Goal: Task Accomplishment & Management: Manage account settings

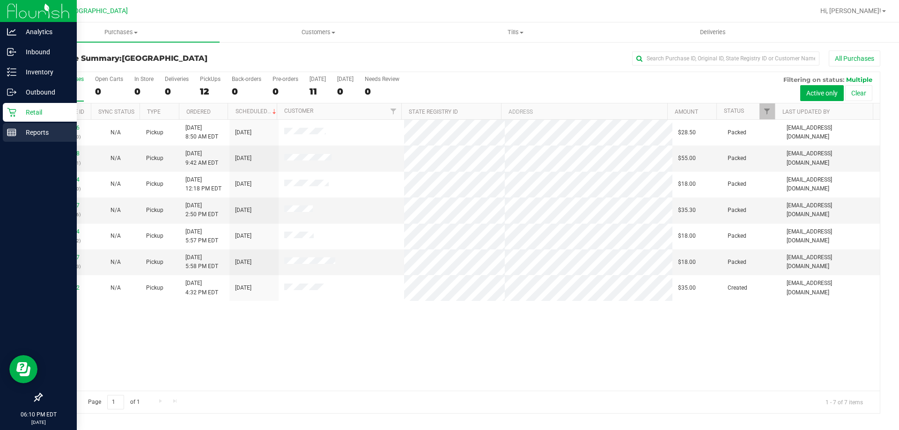
click at [45, 133] on p "Reports" at bounding box center [44, 132] width 56 height 11
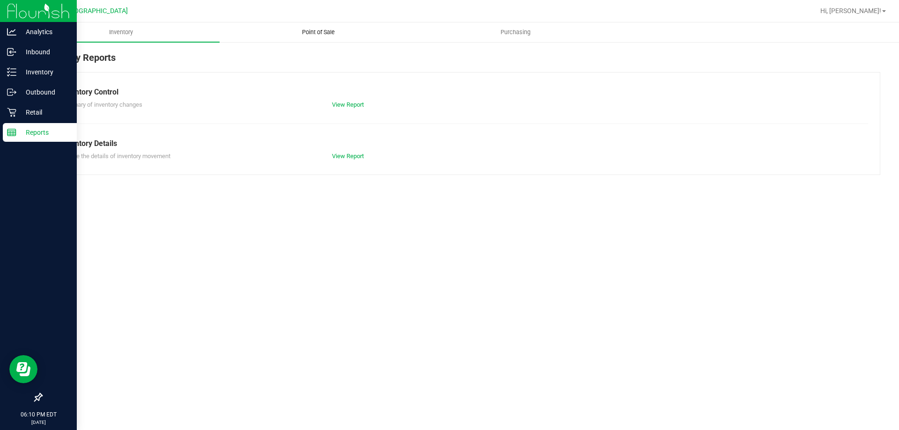
click at [328, 31] on span "Point of Sale" at bounding box center [318, 32] width 58 height 8
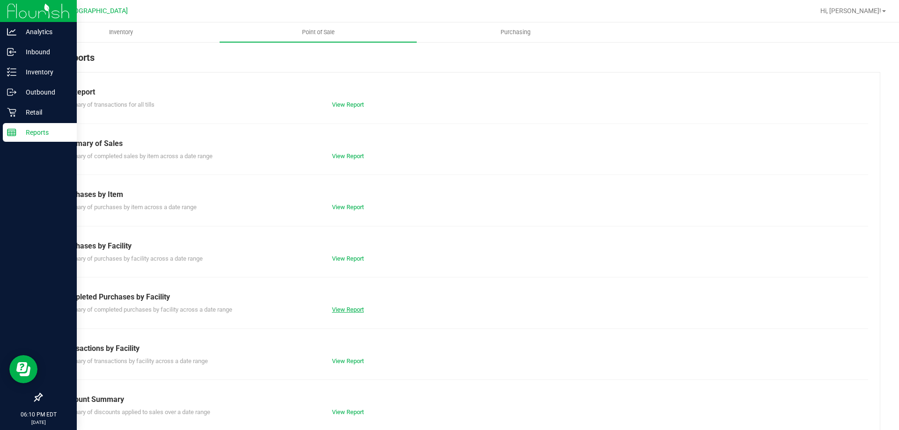
click at [341, 306] on link "View Report" at bounding box center [348, 309] width 32 height 7
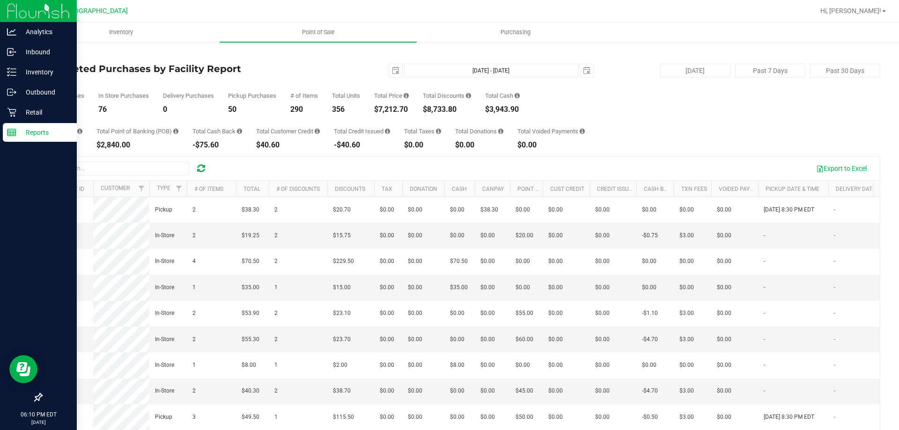
drag, startPoint x: 414, startPoint y: 110, endPoint x: 376, endPoint y: 107, distance: 39.0
click at [376, 107] on div "Total Purchases 126 In Store Purchases 76 Delivery Purchases 0 Pickup Purchases…" at bounding box center [460, 96] width 839 height 36
click at [371, 112] on div "Total Purchases 126 In Store Purchases 76 Delivery Purchases 0 Pickup Purchases…" at bounding box center [460, 96] width 839 height 36
drag, startPoint x: 377, startPoint y: 108, endPoint x: 418, endPoint y: 109, distance: 41.2
click at [418, 109] on div "Total Purchases 126 In Store Purchases 76 Delivery Purchases 0 Pickup Purchases…" at bounding box center [460, 96] width 839 height 36
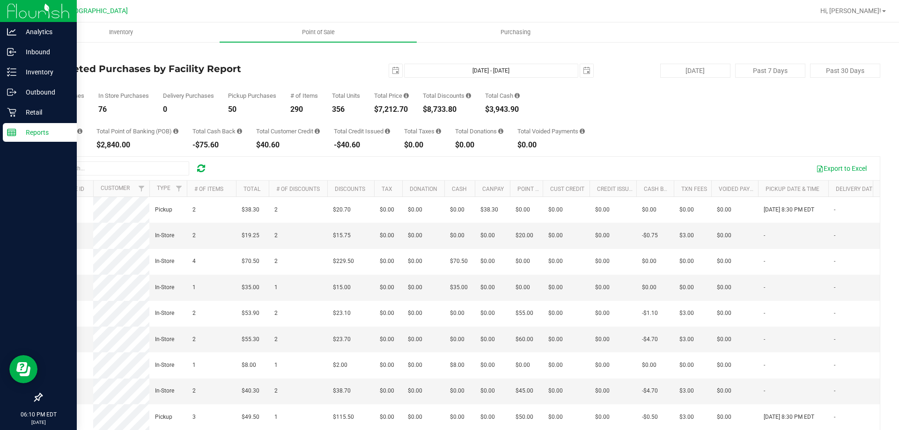
click at [418, 109] on div "Total Purchases 126 In Store Purchases 76 Delivery Purchases 0 Pickup Purchases…" at bounding box center [460, 96] width 839 height 36
click at [23, 114] on p "Retail" at bounding box center [44, 112] width 56 height 11
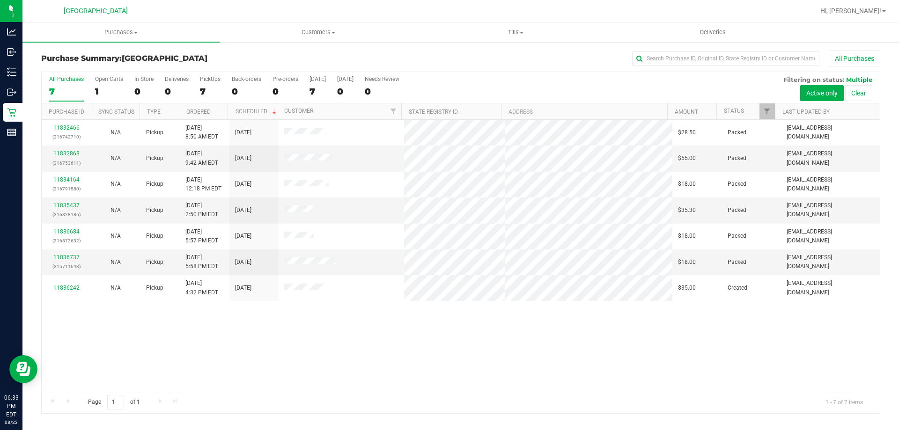
click at [316, 381] on div "11832466 (316742710) N/A Pickup 8/23/2025 8:50 AM EDT 8/23/2025 $28.50 Packed c…" at bounding box center [461, 255] width 838 height 271
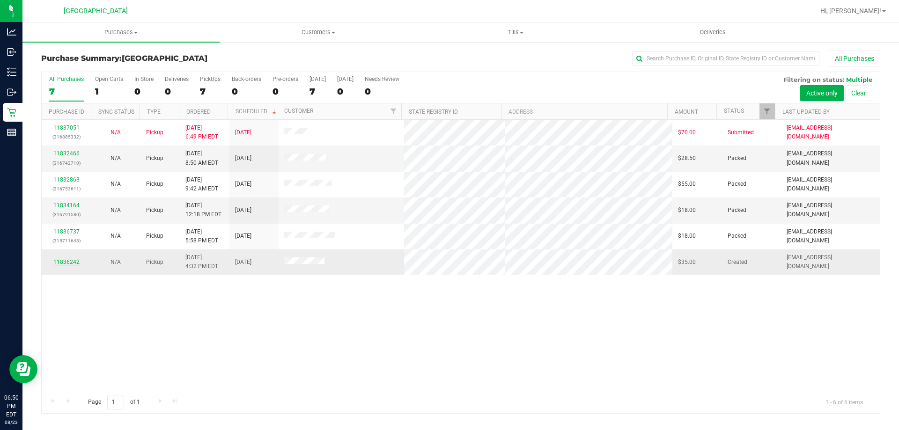
click at [68, 261] on link "11836242" at bounding box center [66, 262] width 26 height 7
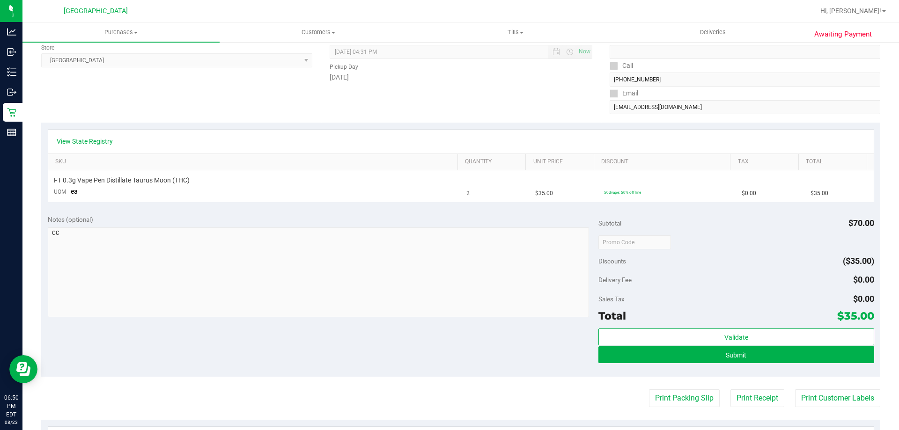
scroll to position [281, 0]
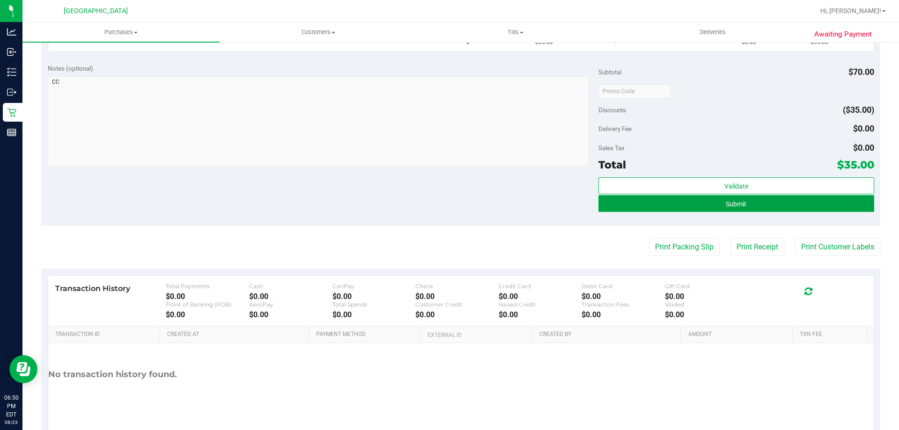
click at [669, 205] on button "Submit" at bounding box center [735, 203] width 275 height 17
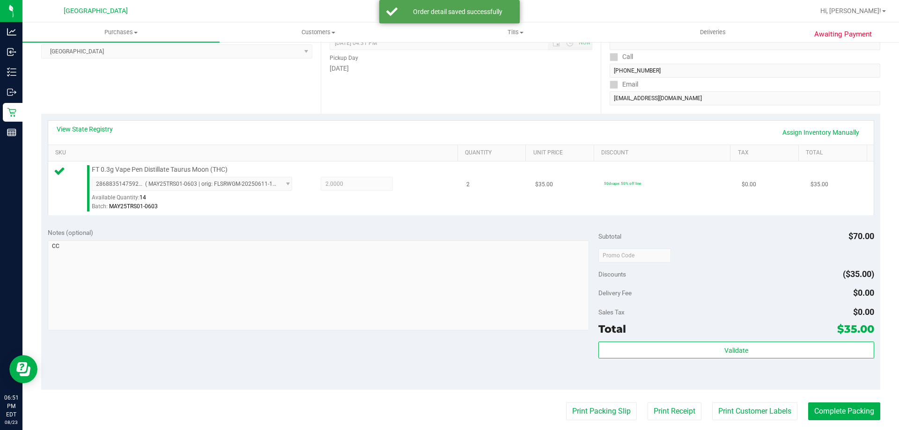
scroll to position [234, 0]
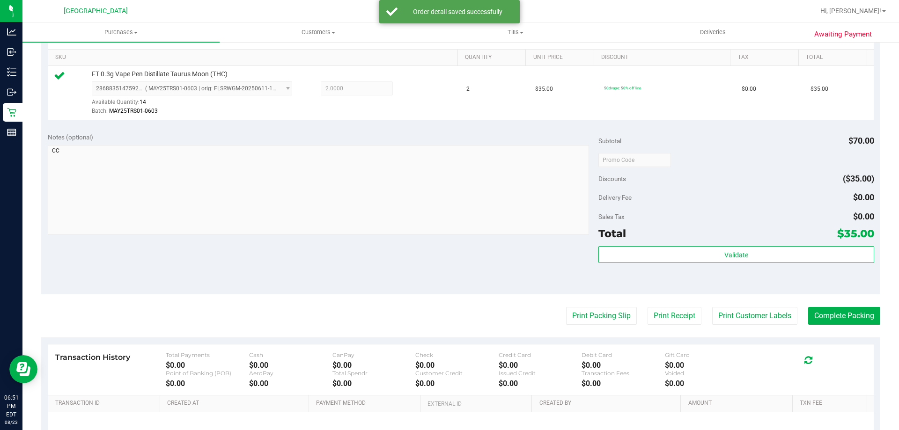
click at [743, 264] on div "Validate" at bounding box center [735, 267] width 275 height 42
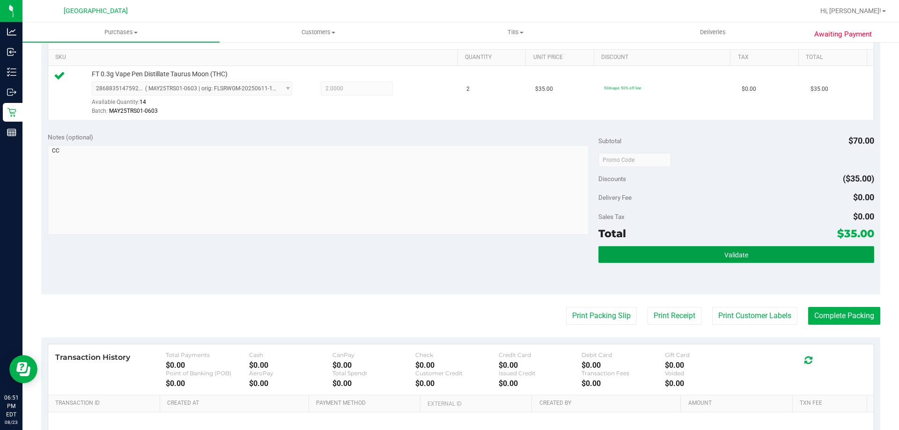
click at [739, 262] on button "Validate" at bounding box center [735, 254] width 275 height 17
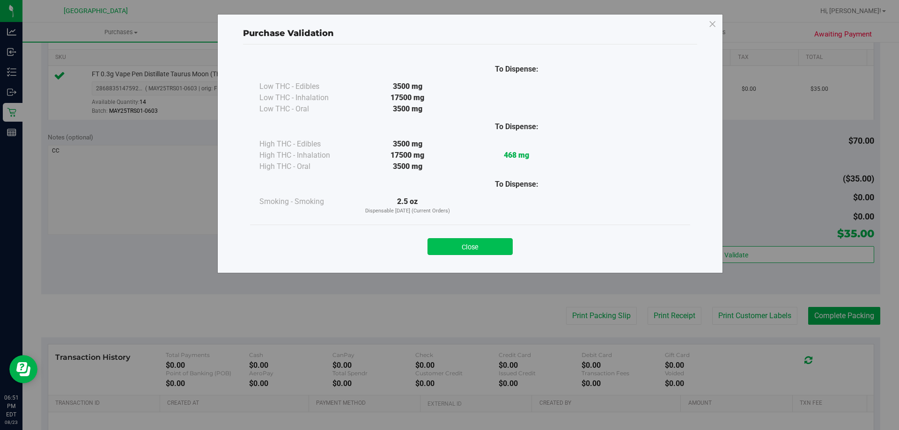
click at [466, 240] on button "Close" at bounding box center [469, 246] width 85 height 17
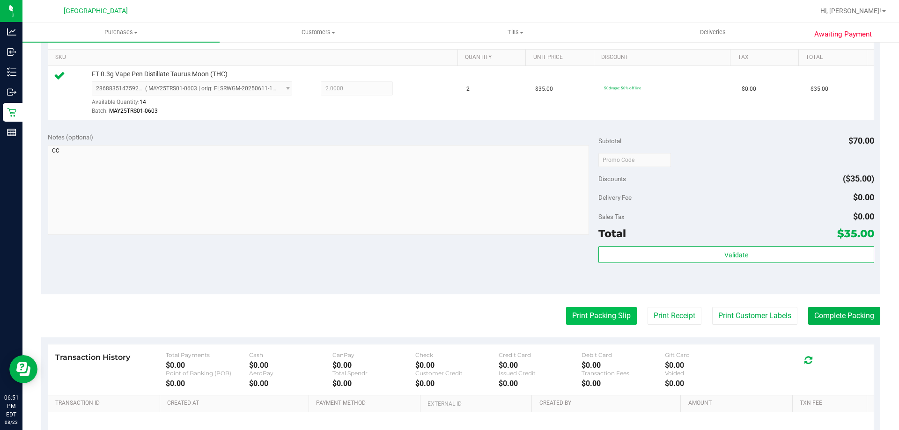
click at [573, 318] on button "Print Packing Slip" at bounding box center [601, 316] width 71 height 18
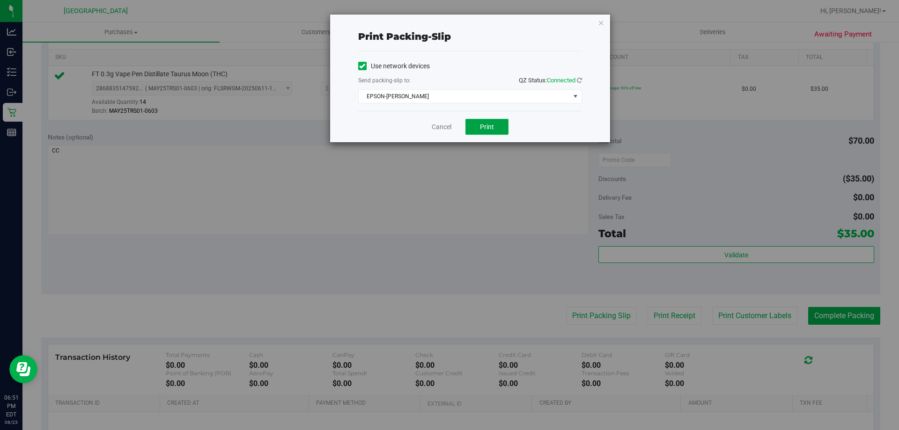
click at [485, 125] on span "Print" at bounding box center [487, 126] width 14 height 7
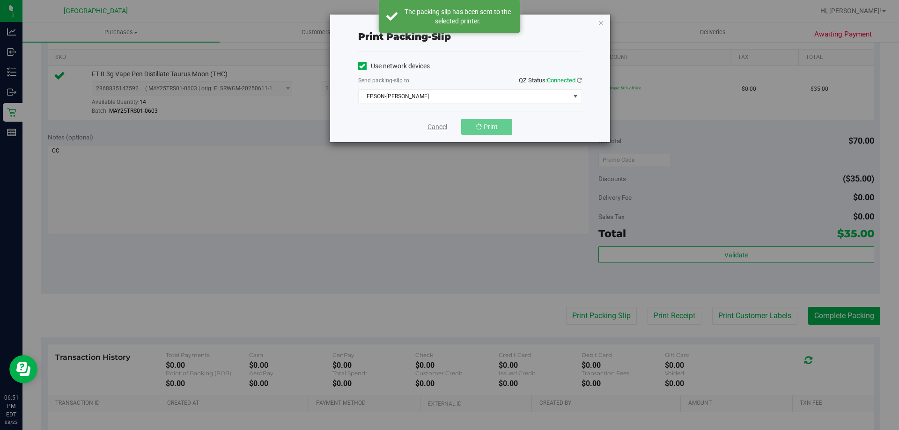
click at [431, 125] on link "Cancel" at bounding box center [437, 127] width 20 height 10
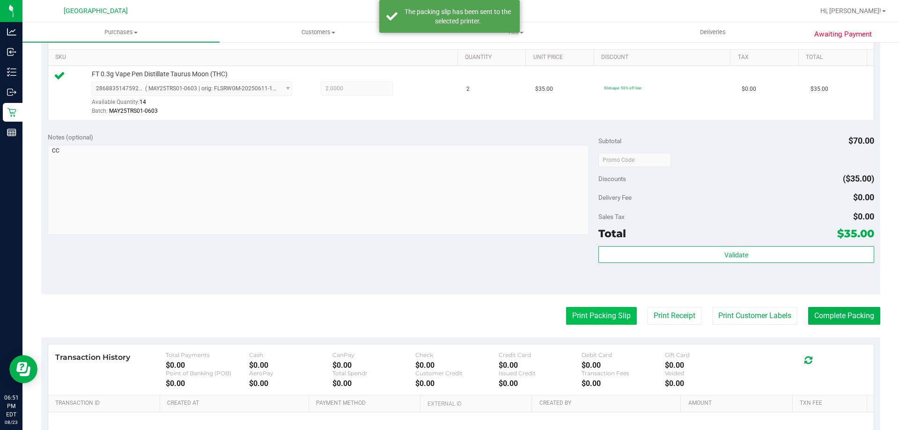
click at [610, 315] on button "Print Packing Slip" at bounding box center [601, 316] width 71 height 18
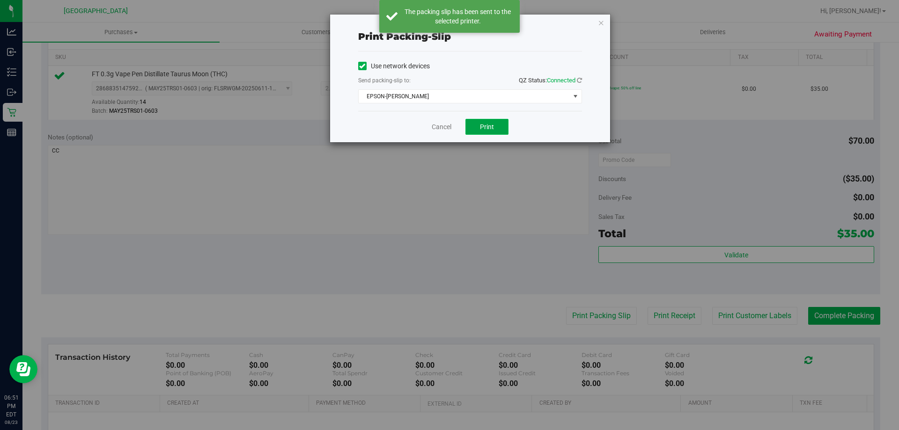
click at [486, 127] on span "Print" at bounding box center [487, 126] width 14 height 7
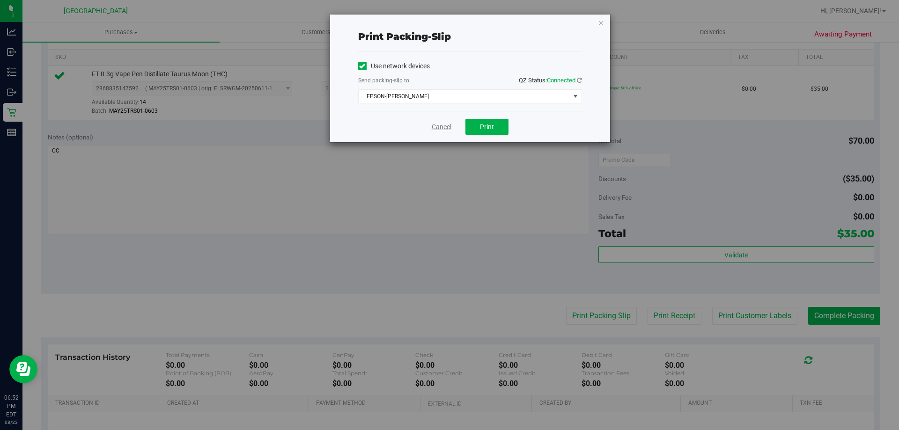
click at [435, 125] on link "Cancel" at bounding box center [442, 127] width 20 height 10
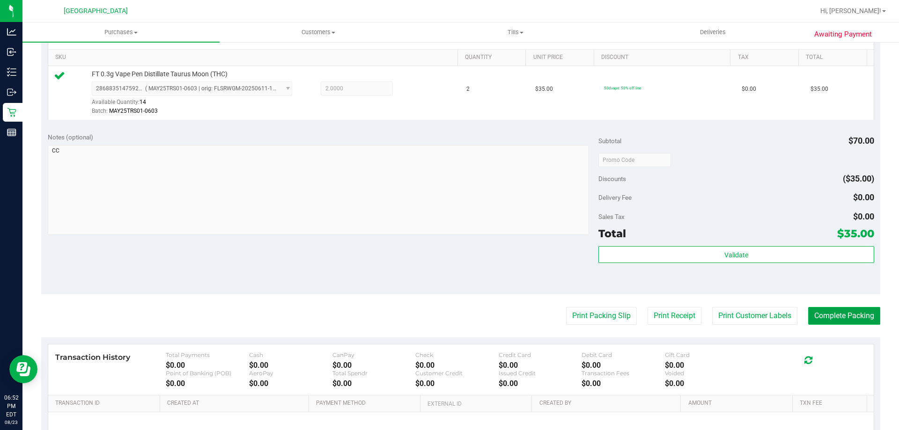
click at [849, 319] on button "Complete Packing" at bounding box center [844, 316] width 72 height 18
click at [849, 319] on button "Complete Packing" at bounding box center [841, 316] width 80 height 18
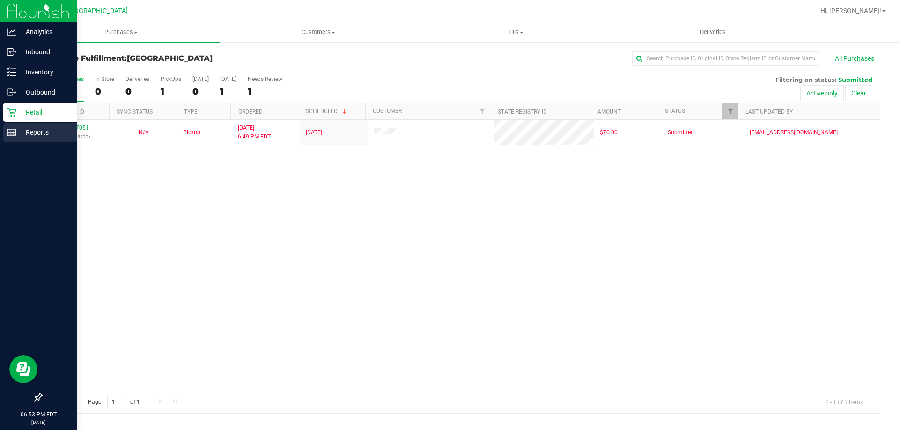
click at [29, 128] on p "Reports" at bounding box center [44, 132] width 56 height 11
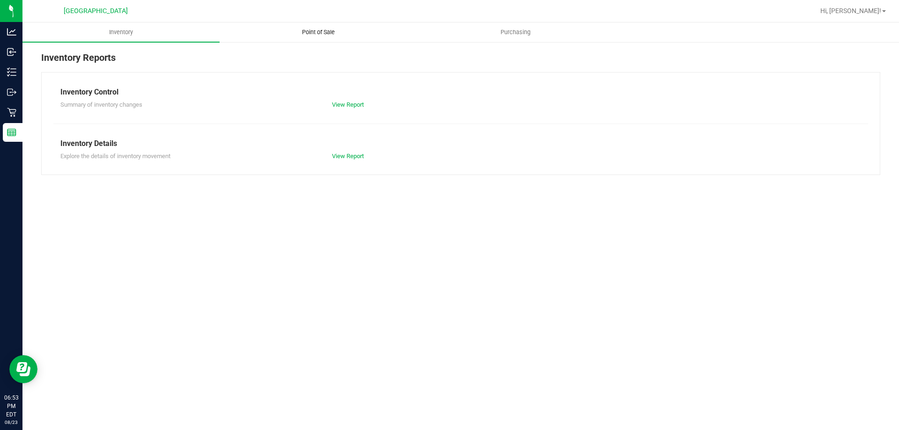
click at [332, 34] on span "Point of Sale" at bounding box center [318, 32] width 58 height 8
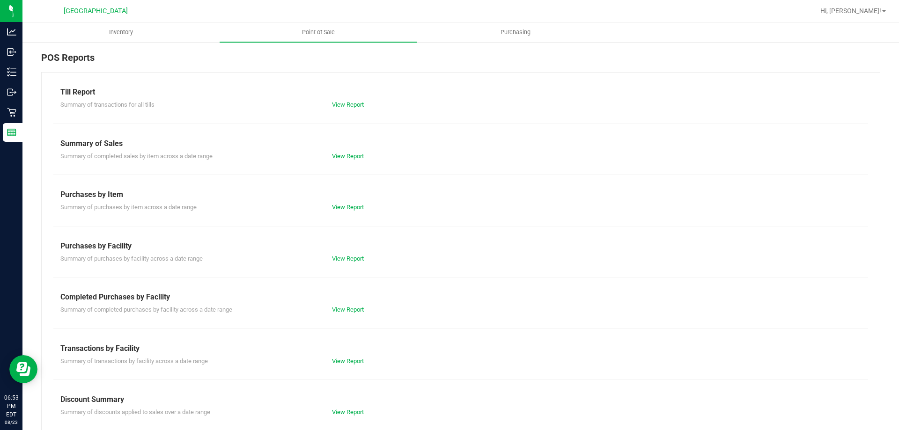
click at [352, 304] on div "Summary of completed purchases by facility across a date range View Report" at bounding box center [460, 309] width 815 height 12
click at [351, 308] on link "View Report" at bounding box center [348, 309] width 32 height 7
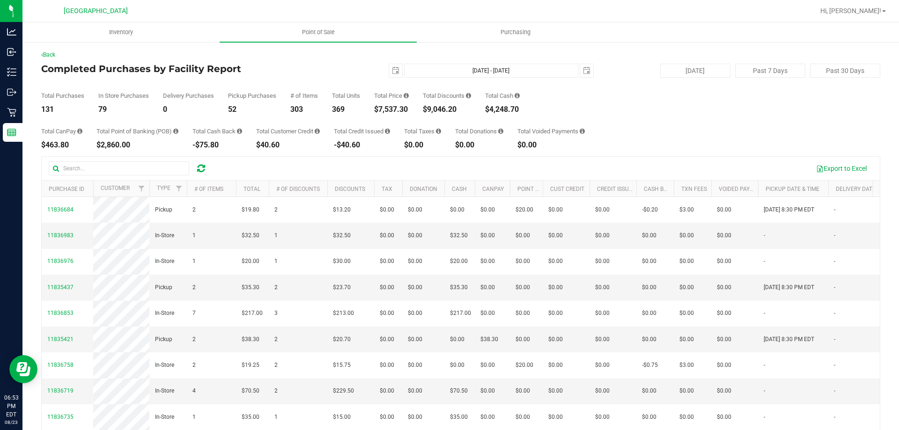
drag, startPoint x: 419, startPoint y: 107, endPoint x: 371, endPoint y: 105, distance: 47.3
click at [371, 105] on div "Total Purchases 131 In Store Purchases 79 Delivery Purchases 0 Pickup Purchases…" at bounding box center [460, 96] width 839 height 36
click at [420, 169] on div "Export to Excel" at bounding box center [543, 169] width 657 height 16
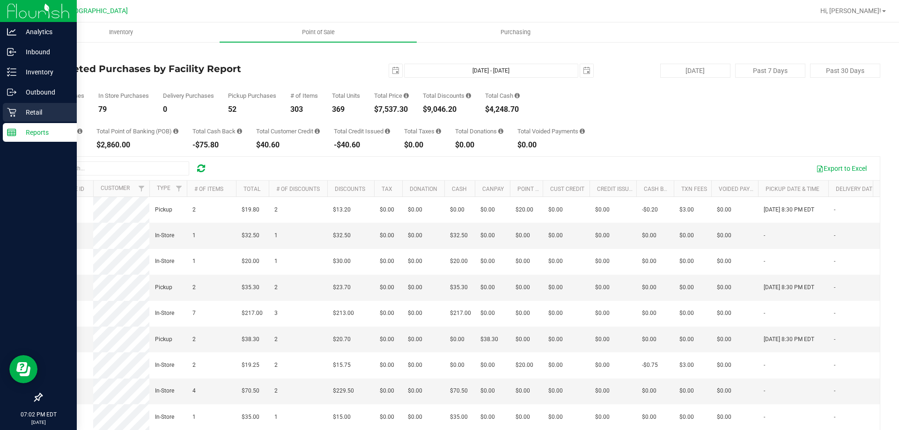
click at [33, 111] on p "Retail" at bounding box center [44, 112] width 56 height 11
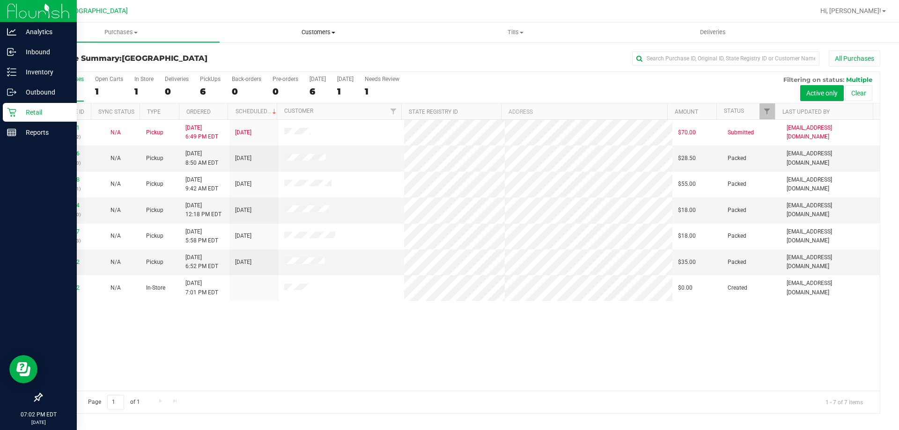
click at [319, 34] on span "Customers" at bounding box center [318, 32] width 196 height 8
click at [258, 55] on span "All customers" at bounding box center [253, 56] width 67 height 8
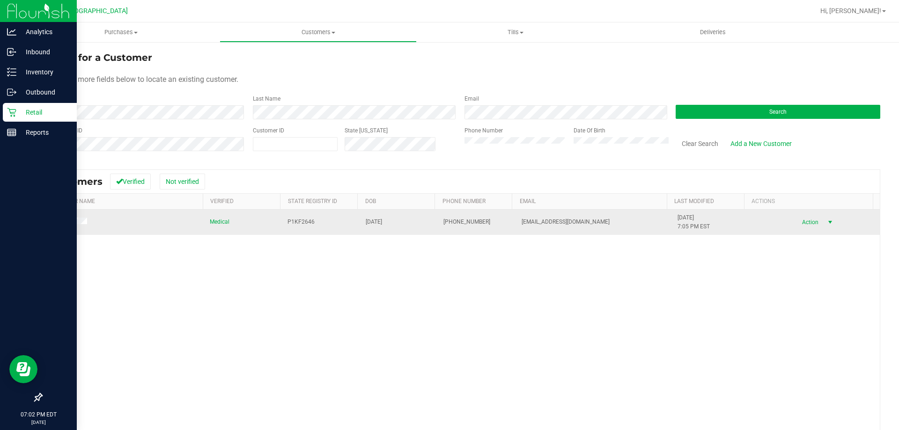
click at [801, 223] on span "Action" at bounding box center [809, 222] width 30 height 13
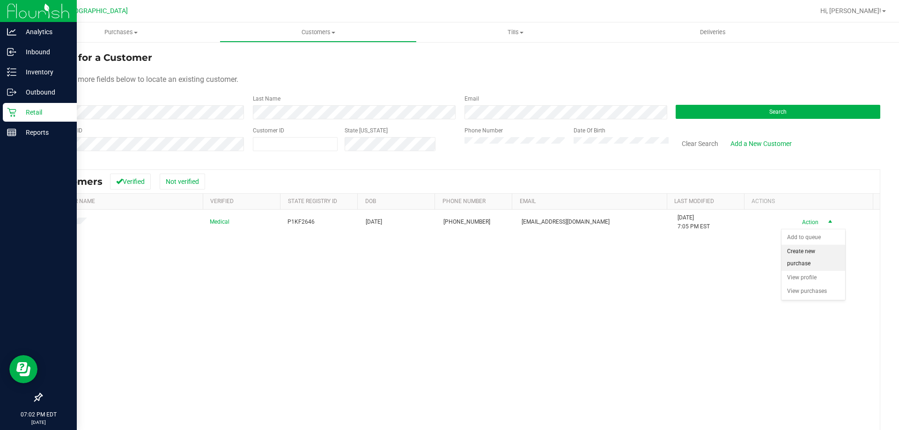
click at [801, 257] on li "Create new purchase" at bounding box center [813, 258] width 64 height 26
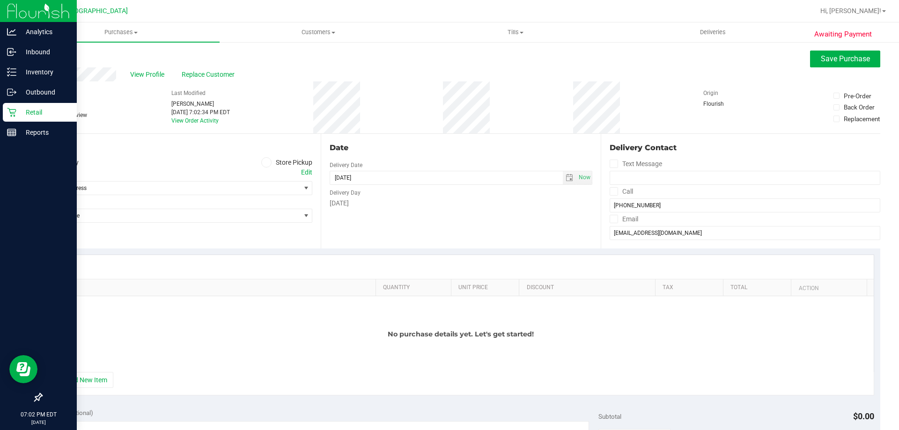
click at [265, 162] on icon at bounding box center [267, 162] width 6 height 0
click at [0, 0] on input "Store Pickup" at bounding box center [0, 0] width 0 height 0
click at [270, 189] on span "Select Store" at bounding box center [171, 188] width 258 height 13
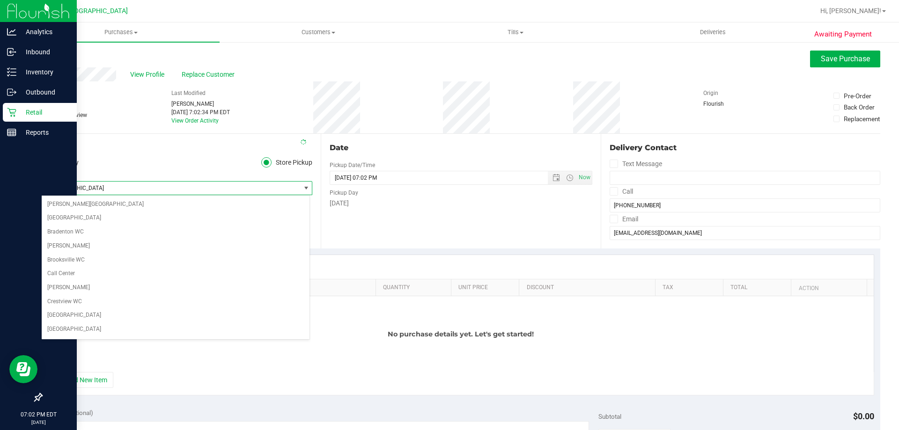
scroll to position [375, 0]
click at [77, 330] on li "[GEOGRAPHIC_DATA]" at bounding box center [176, 331] width 268 height 14
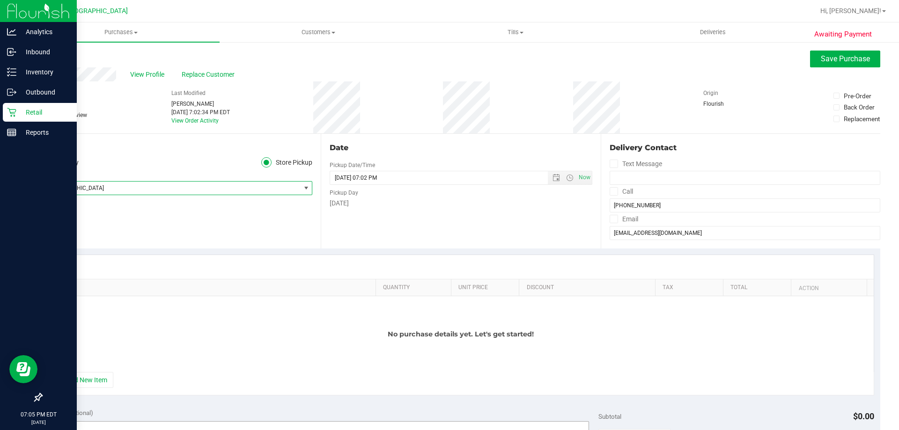
click at [80, 380] on button "+ Add New Item" at bounding box center [84, 380] width 58 height 16
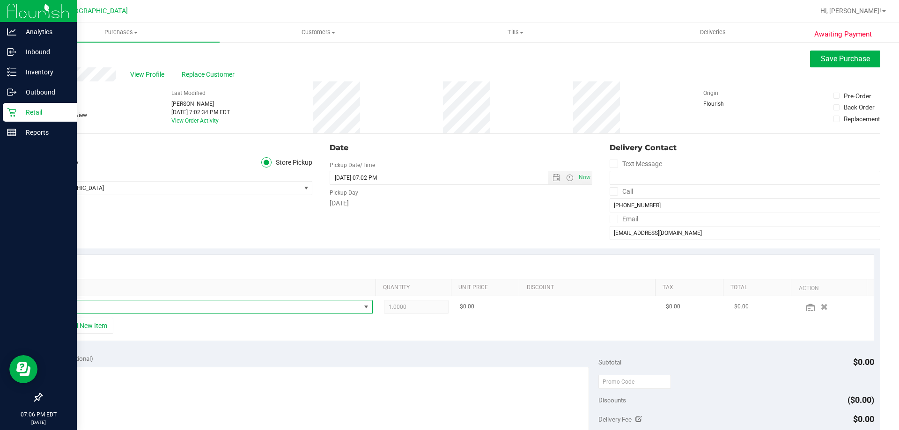
click at [110, 308] on span "NO DATA FOUND" at bounding box center [207, 307] width 306 height 13
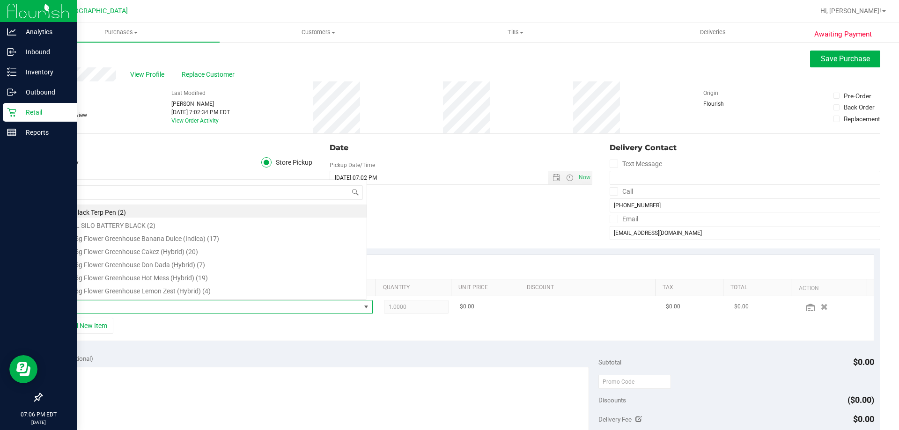
scroll to position [14, 310]
type input "cdt"
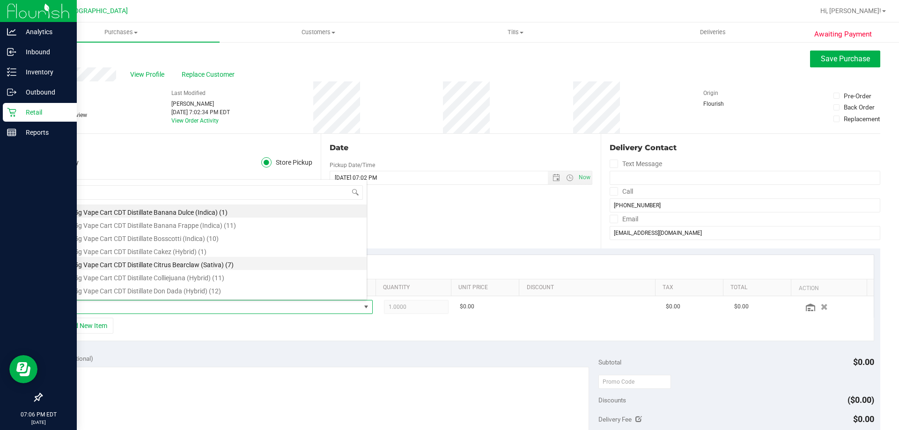
click at [281, 264] on li "FT 0.5g Vape Cart CDT Distillate Citrus Bearclaw (Sativa) (7)" at bounding box center [210, 263] width 312 height 13
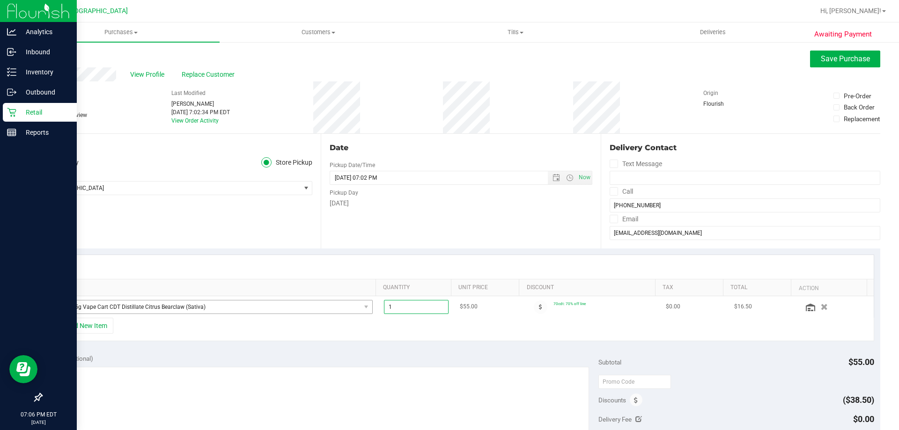
drag, startPoint x: 409, startPoint y: 308, endPoint x: 317, endPoint y: 310, distance: 91.8
click at [319, 311] on tr "FT 0.5g Vape Cart CDT Distillate Citrus Bearclaw (Sativa) 1.00 1 $55.00 70cdt: …" at bounding box center [460, 307] width 825 height 22
type input "3"
type input "3.00"
click at [367, 332] on div "+ Add New Item" at bounding box center [461, 329] width 826 height 23
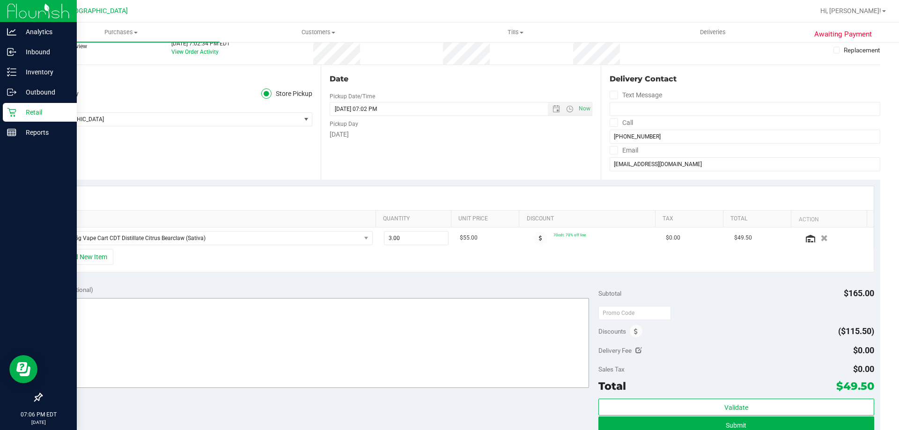
scroll to position [47, 0]
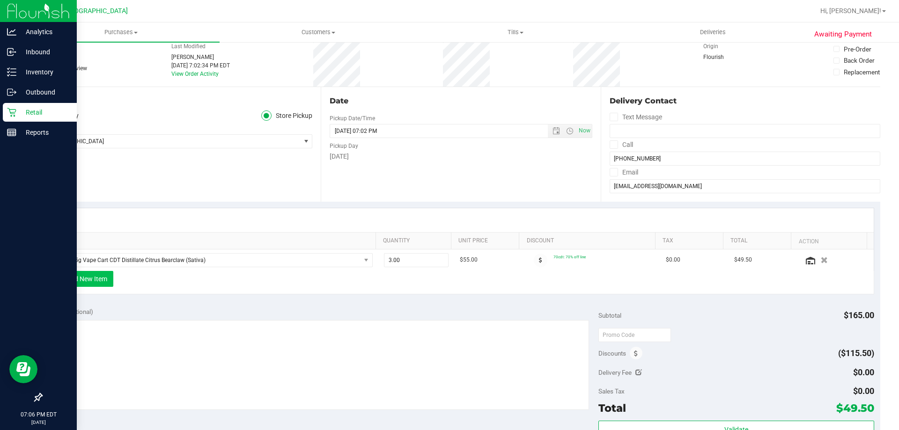
click at [100, 276] on button "+ Add New Item" at bounding box center [84, 279] width 58 height 16
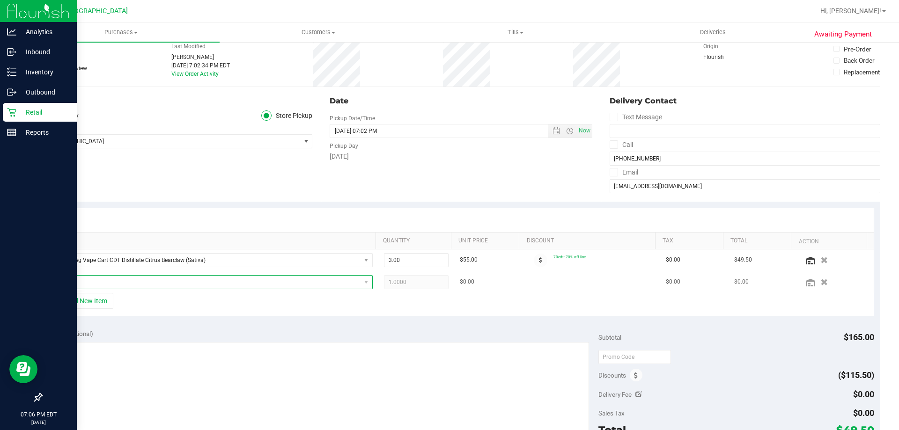
click at [158, 283] on span "NO DATA FOUND" at bounding box center [207, 282] width 306 height 13
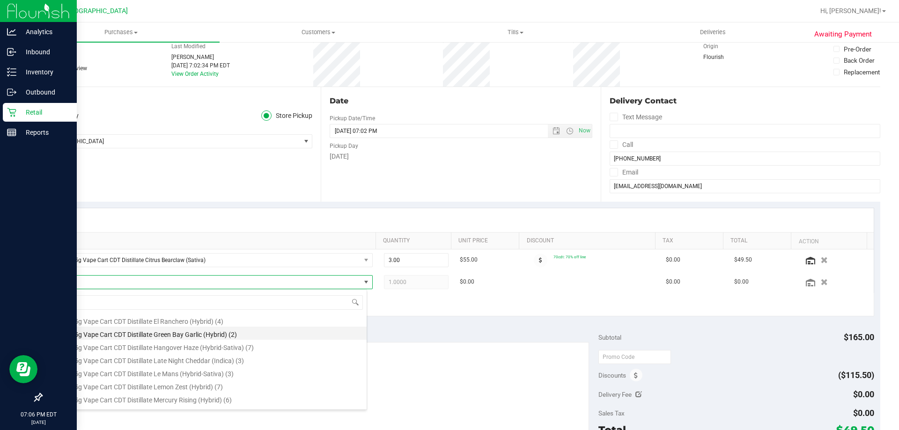
scroll to position [140, 0]
type input "cdt"
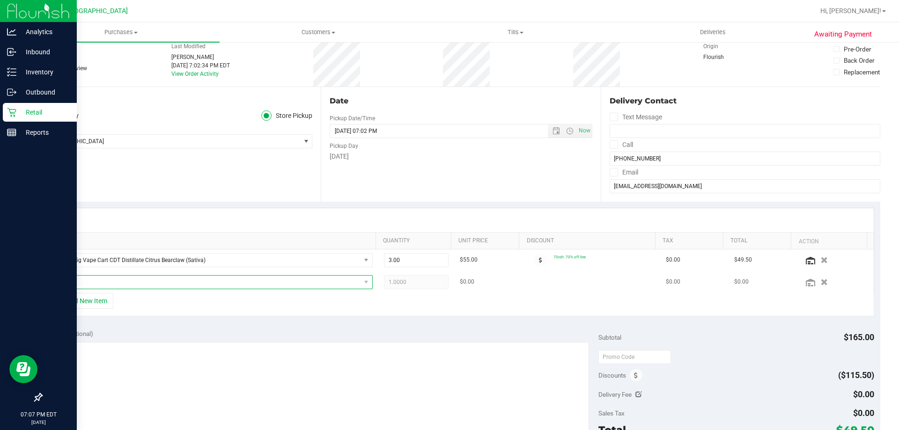
click at [115, 280] on span "NO DATA FOUND" at bounding box center [207, 282] width 306 height 13
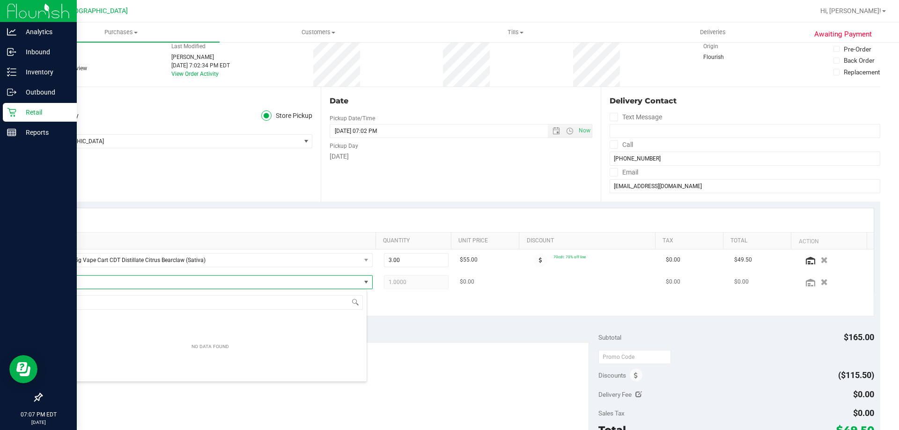
scroll to position [14, 310]
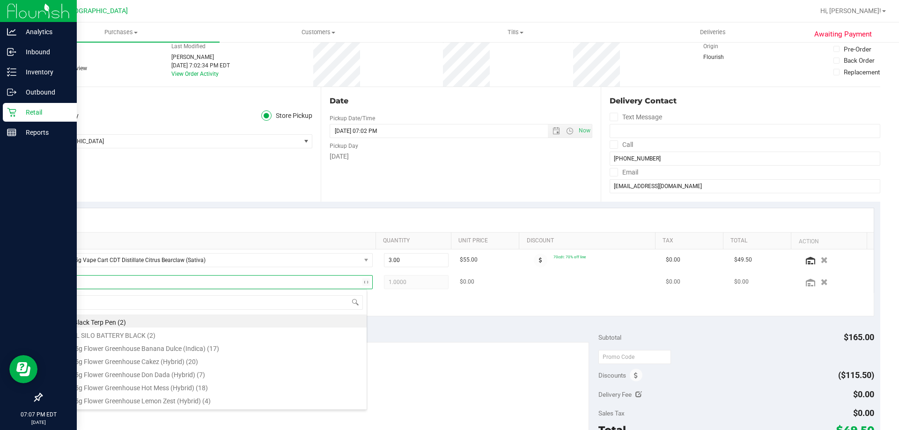
type input "cdt"
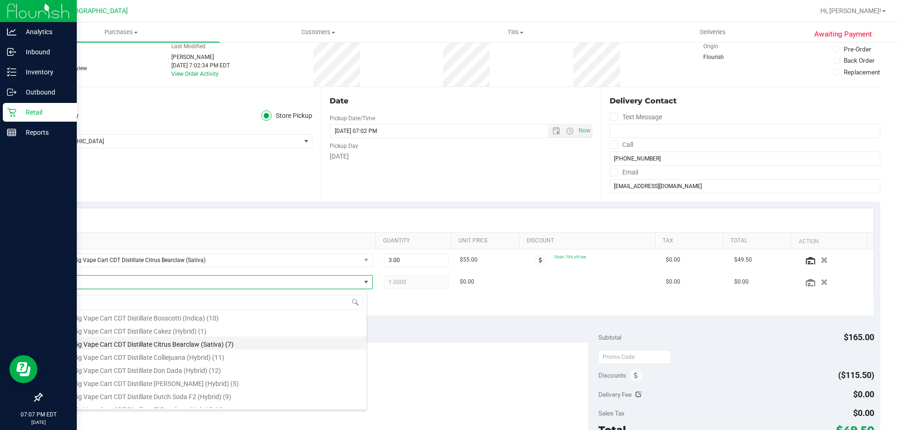
scroll to position [47, 0]
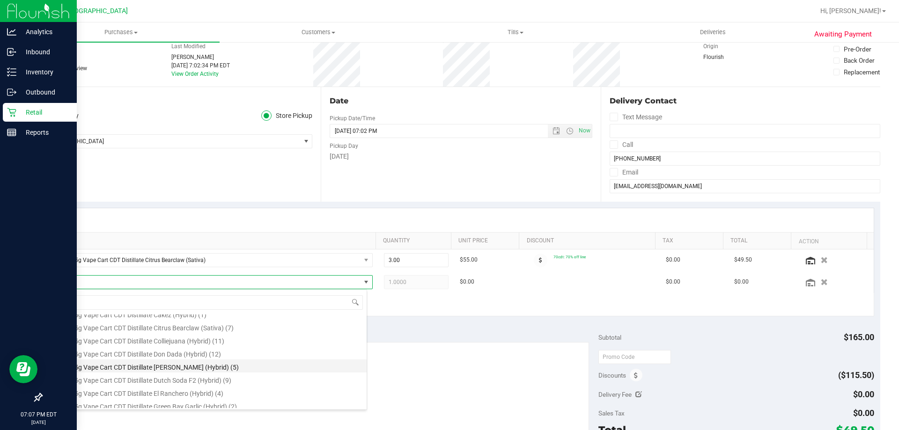
click at [266, 369] on li "FT 0.5g Vape Cart CDT Distillate Dulce De Fresa (Hybrid) (5)" at bounding box center [210, 366] width 312 height 13
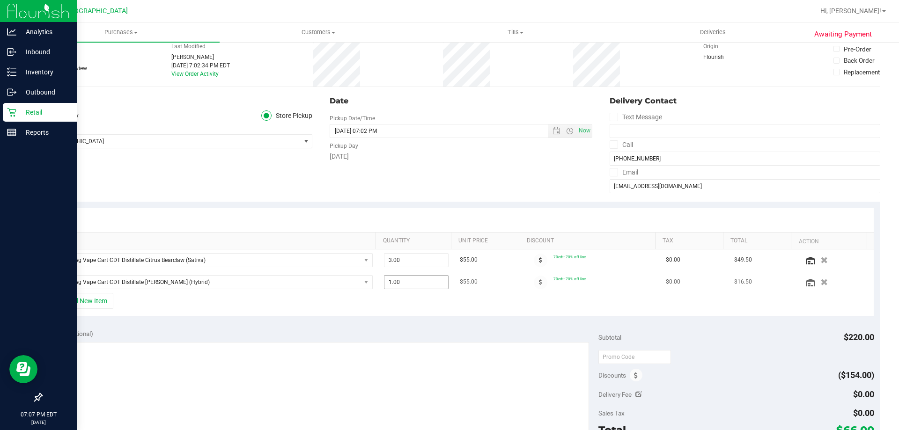
click at [413, 281] on span "1.00 1" at bounding box center [416, 282] width 65 height 14
type input "3"
type input "3.00"
click at [392, 307] on div "+ Add New Item" at bounding box center [461, 304] width 826 height 23
click at [384, 259] on span "3.00 3" at bounding box center [416, 260] width 65 height 14
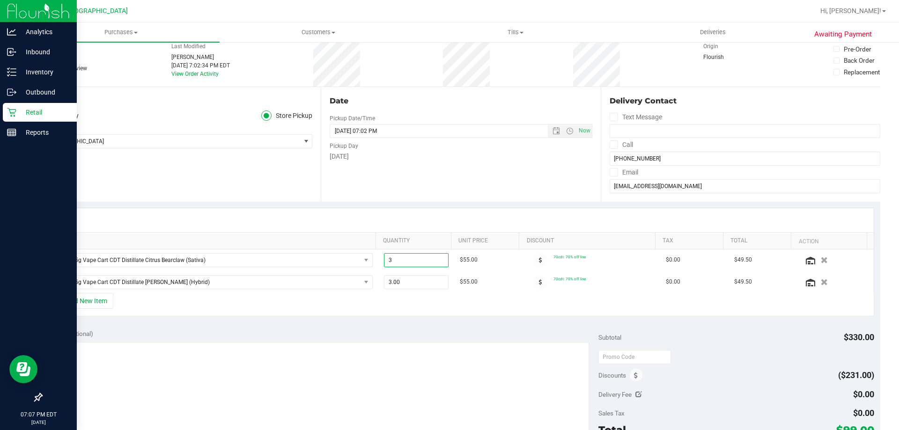
type input "23"
type input "23.00"
click at [396, 303] on div "+ Add New Item" at bounding box center [461, 304] width 826 height 23
click at [405, 262] on span "23.00 23" at bounding box center [416, 260] width 65 height 14
type input "2"
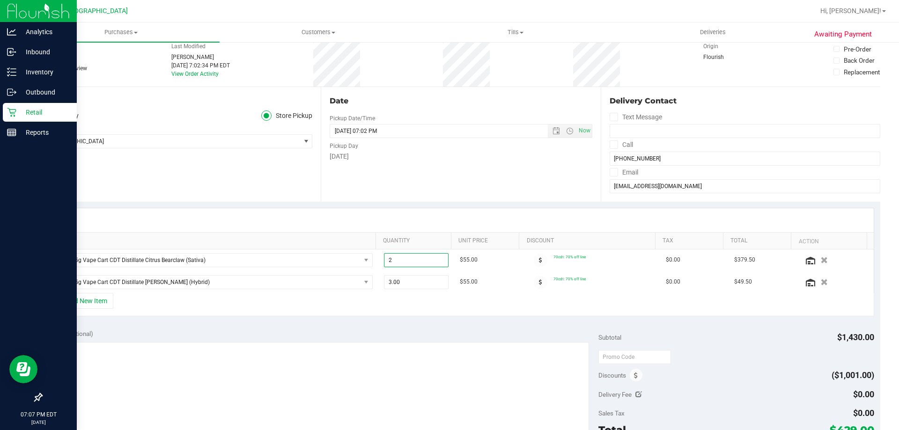
type input "2.00"
click at [405, 304] on div "+ Add New Item" at bounding box center [461, 304] width 826 height 23
click at [406, 282] on span "3.00 3" at bounding box center [416, 282] width 65 height 14
type input "2"
type input "2.00"
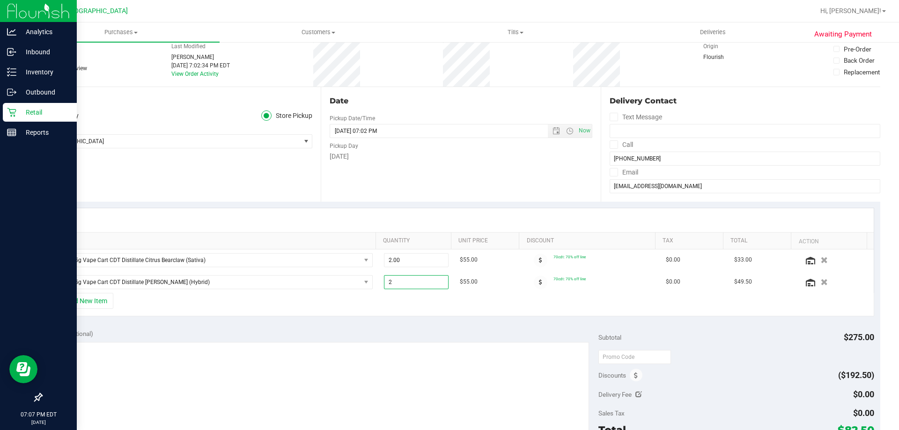
click at [409, 309] on div "+ Add New Item" at bounding box center [461, 304] width 826 height 23
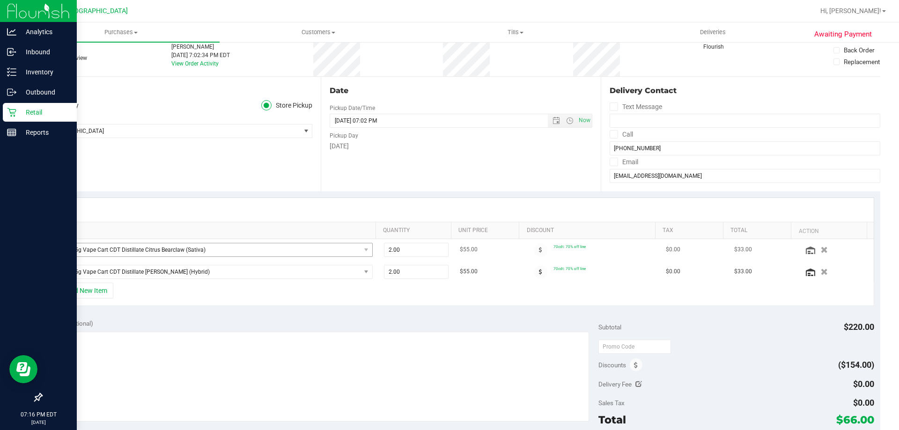
scroll to position [0, 0]
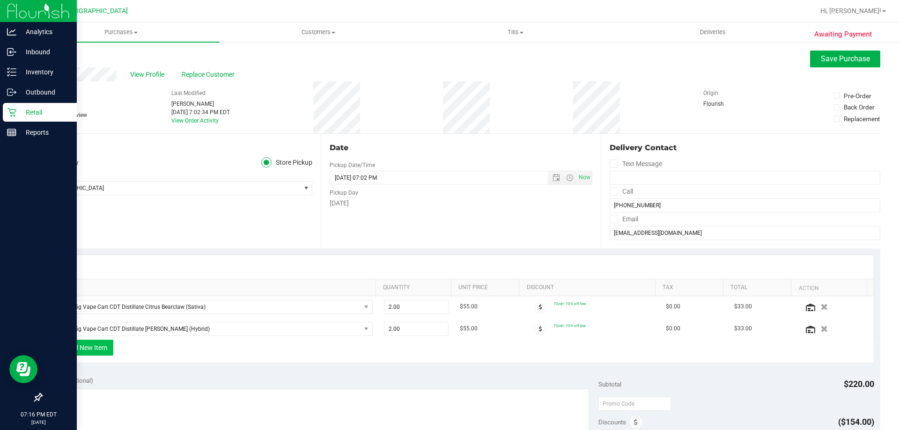
click at [104, 352] on button "+ Add New Item" at bounding box center [84, 348] width 58 height 16
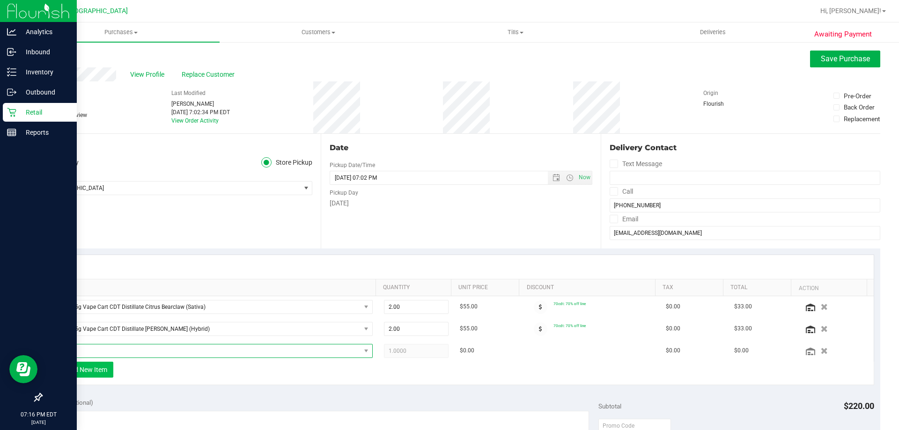
click at [144, 349] on span "NO DATA FOUND" at bounding box center [207, 351] width 306 height 13
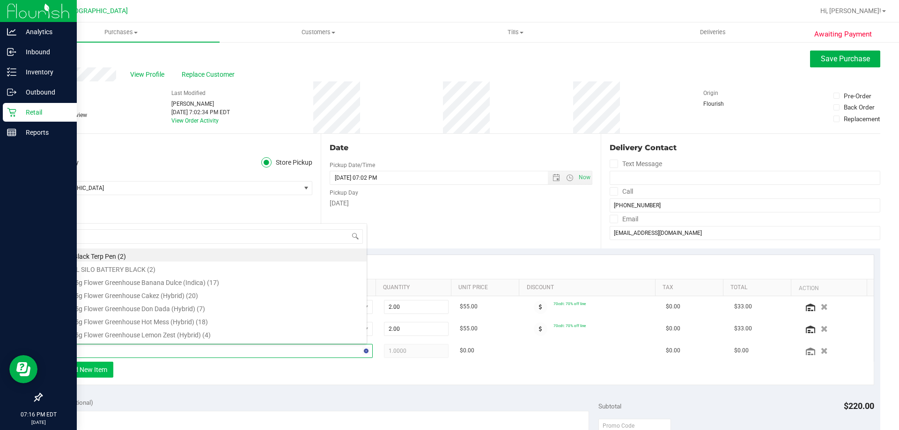
type input "wna"
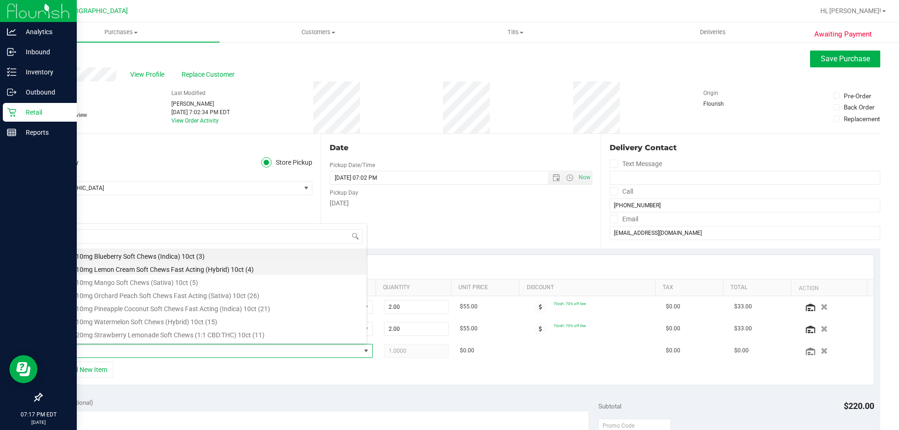
click at [190, 268] on li "WNA 10mg Lemon Cream Soft Chews Fast Acting (Hybrid) 10ct (4)" at bounding box center [210, 268] width 312 height 13
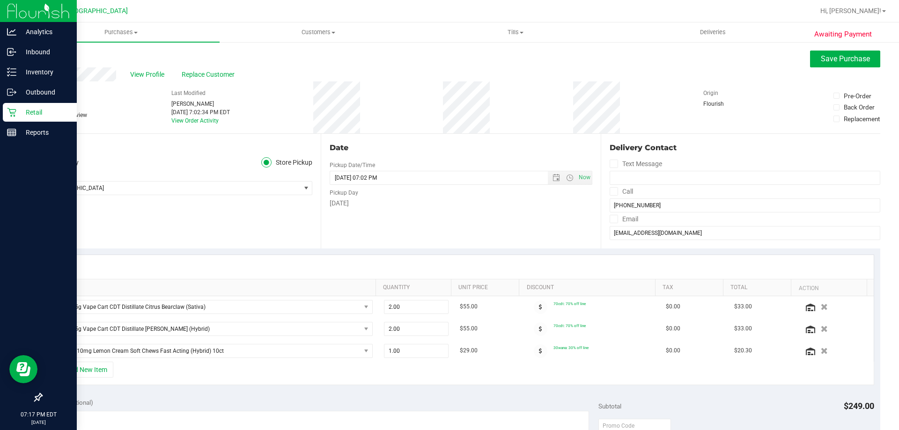
scroll to position [94, 0]
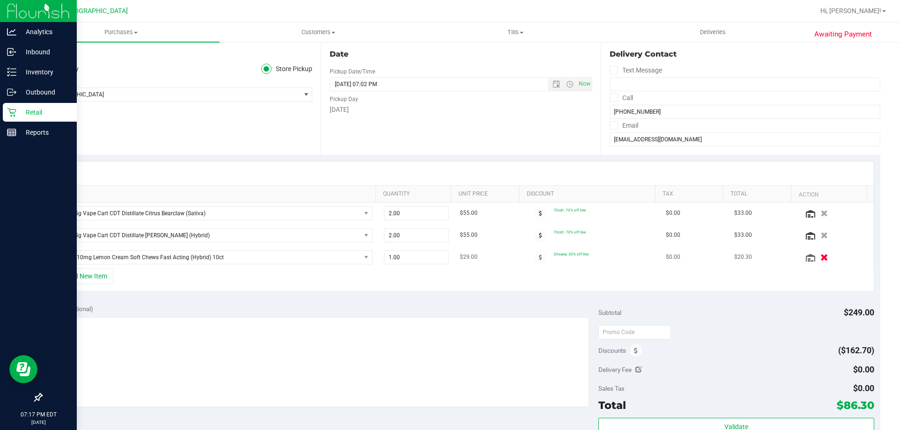
click at [820, 258] on icon "button" at bounding box center [824, 257] width 8 height 7
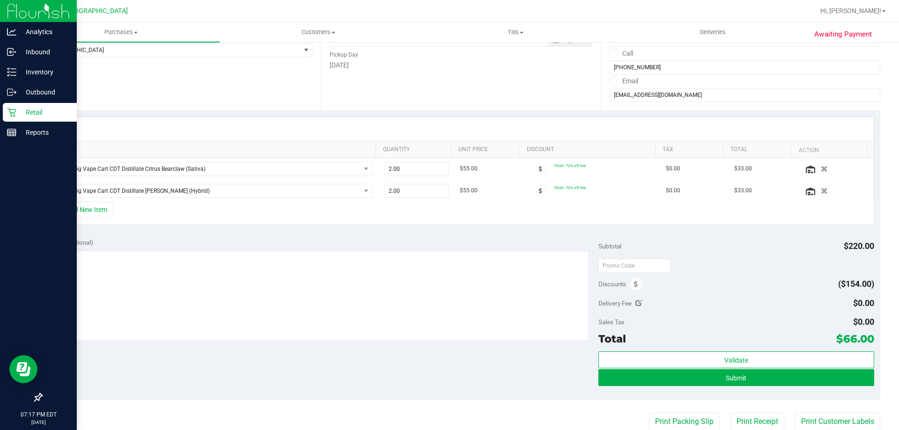
scroll to position [140, 0]
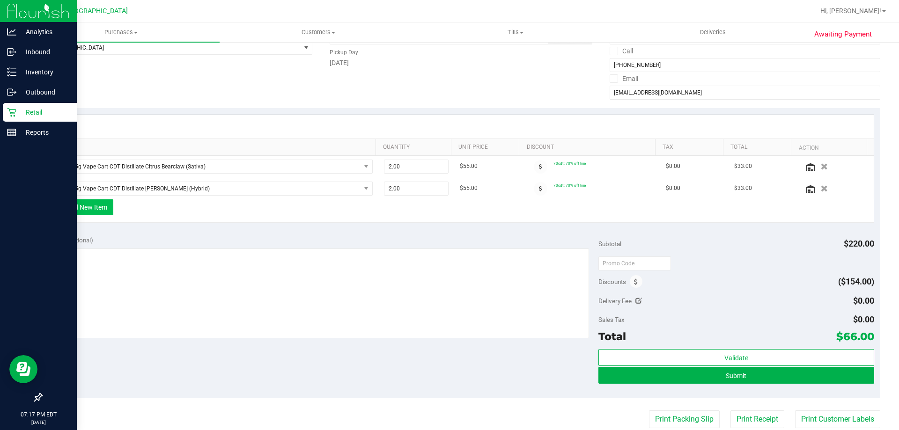
click at [106, 214] on button "+ Add New Item" at bounding box center [84, 207] width 58 height 16
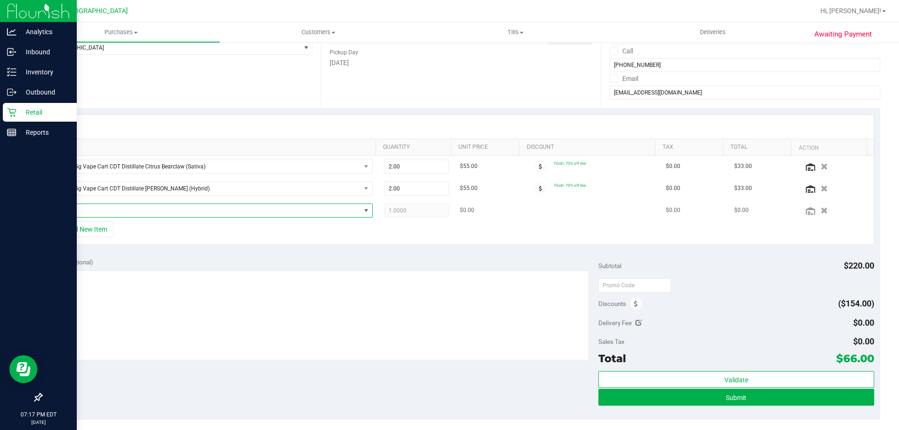
click at [143, 214] on span "NO DATA FOUND" at bounding box center [207, 210] width 306 height 13
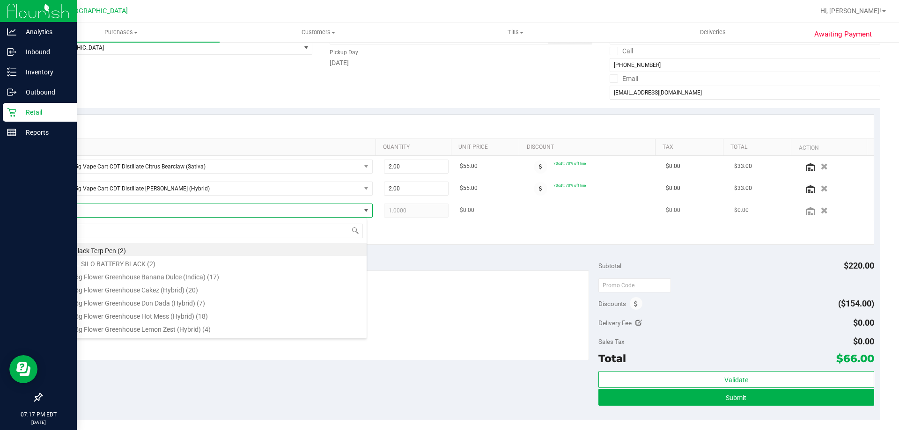
scroll to position [14, 313]
type input "cdt"
click at [465, 258] on div "Notes (optional)" at bounding box center [323, 262] width 551 height 9
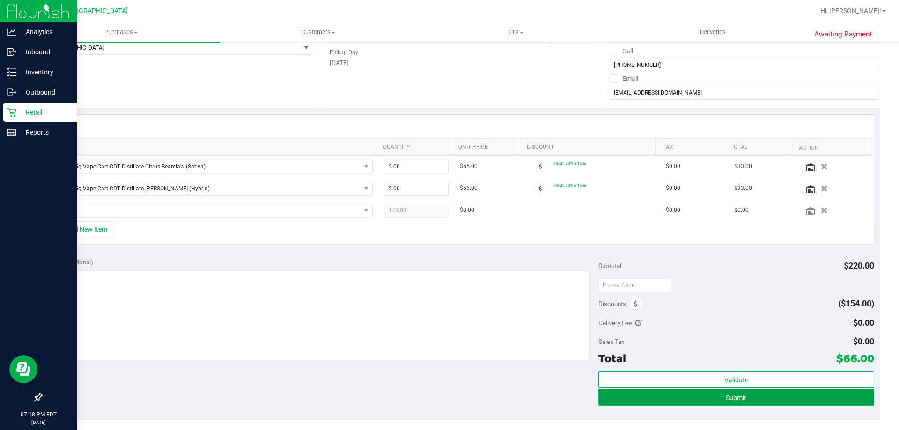
click at [708, 399] on button "Submit" at bounding box center [735, 397] width 275 height 17
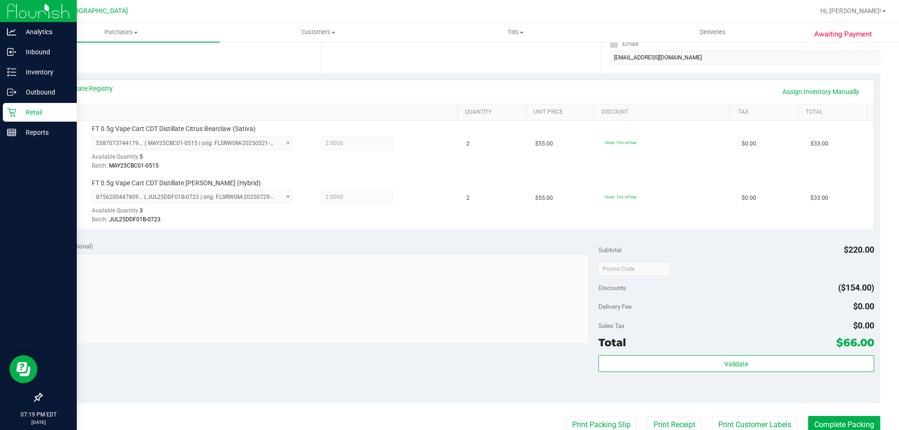
scroll to position [187, 0]
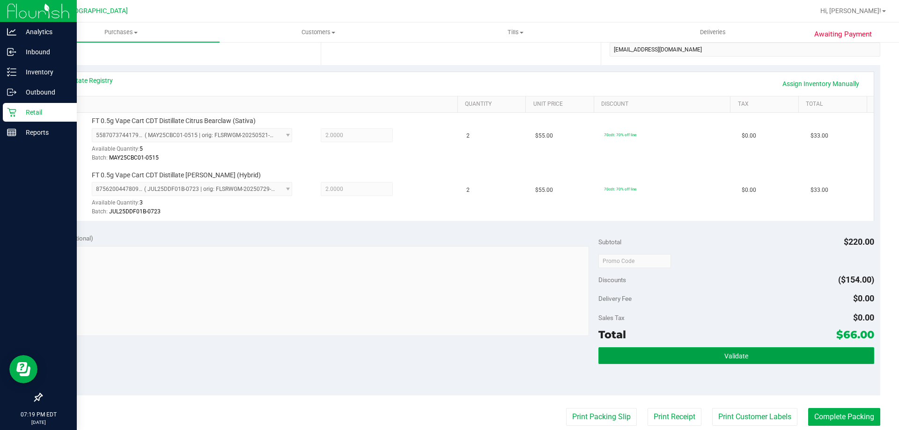
click at [752, 349] on button "Validate" at bounding box center [735, 355] width 275 height 17
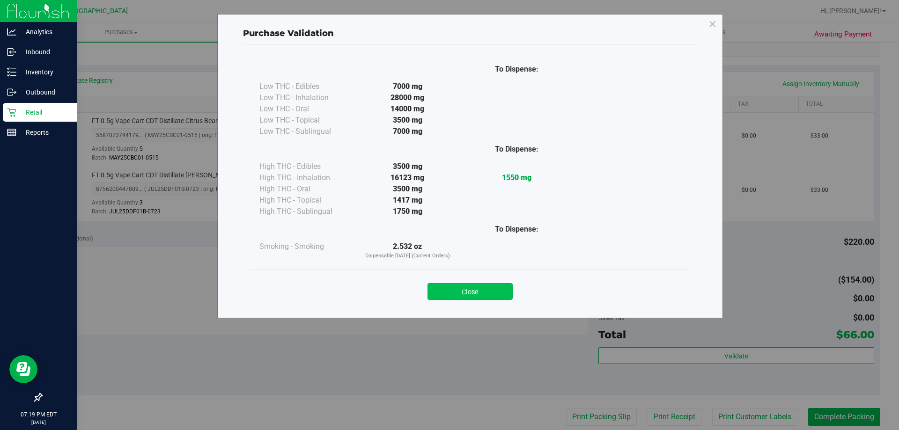
click at [479, 295] on button "Close" at bounding box center [469, 291] width 85 height 17
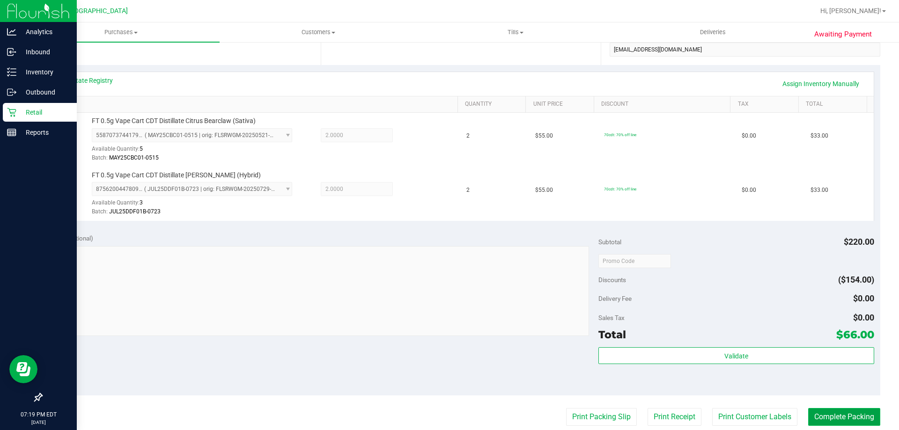
click at [831, 416] on button "Complete Packing" at bounding box center [844, 417] width 72 height 18
click at [831, 416] on button "Complete Packing" at bounding box center [841, 417] width 80 height 18
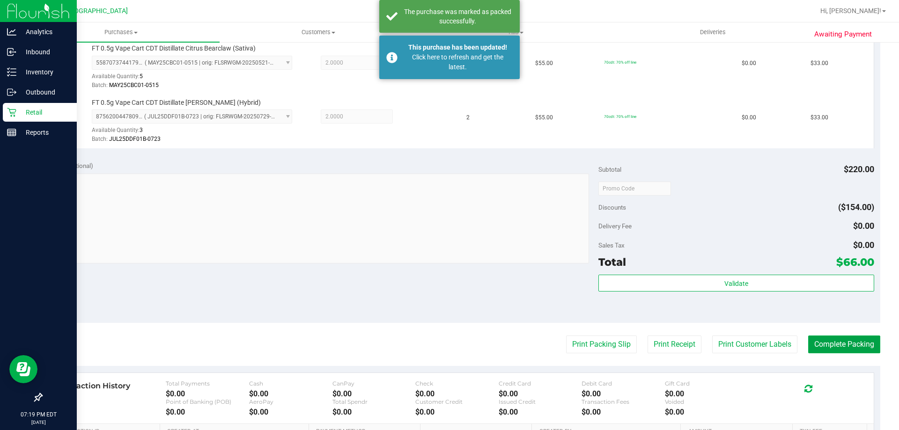
scroll to position [328, 0]
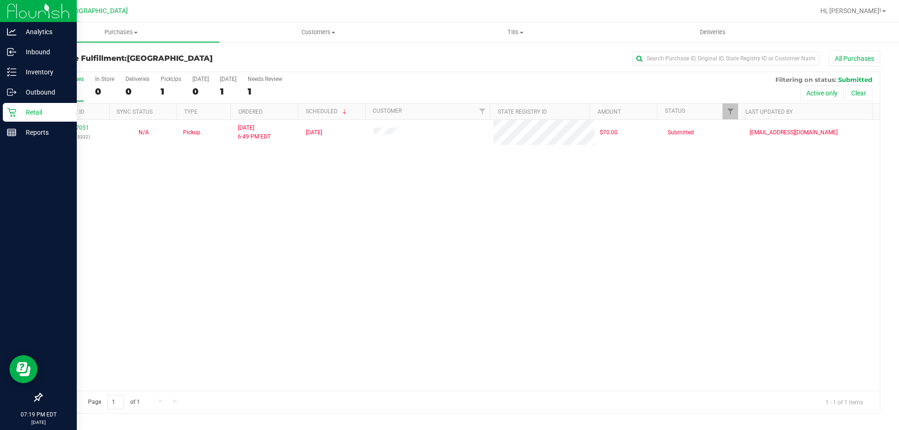
click at [17, 115] on p "Retail" at bounding box center [44, 112] width 56 height 11
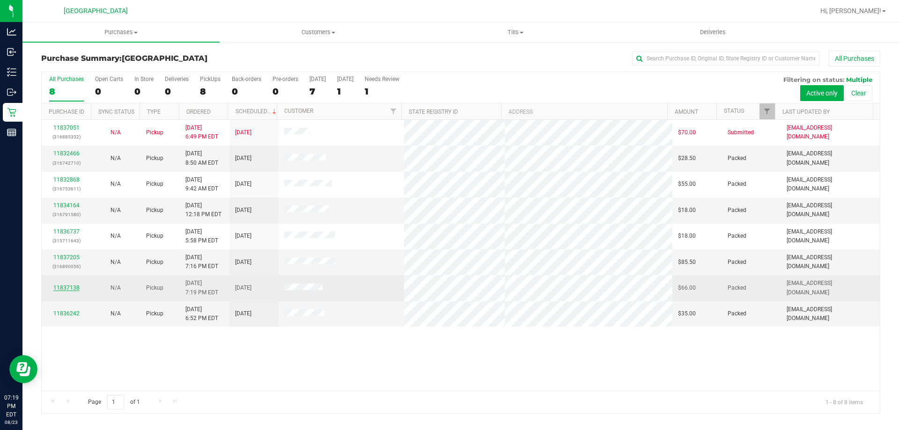
click at [71, 287] on link "11837138" at bounding box center [66, 288] width 26 height 7
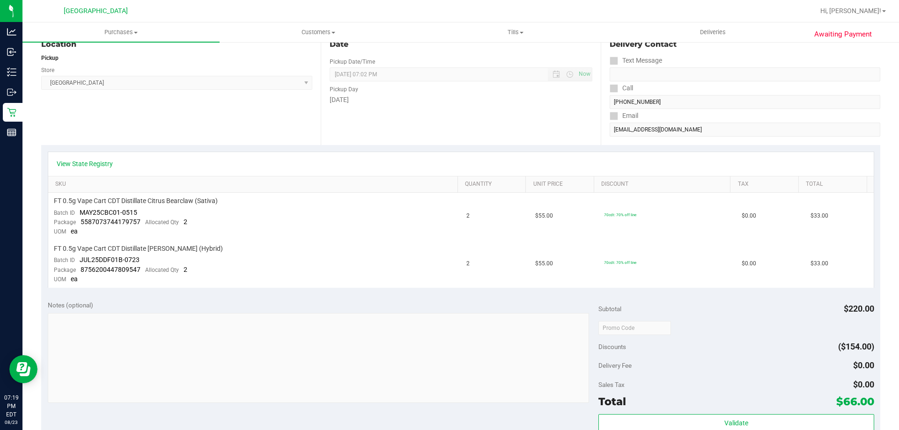
scroll to position [234, 0]
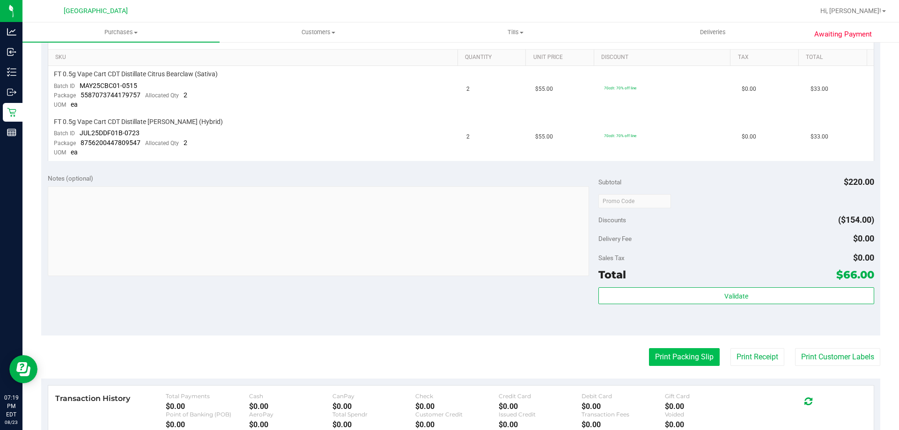
click at [677, 355] on button "Print Packing Slip" at bounding box center [684, 357] width 71 height 18
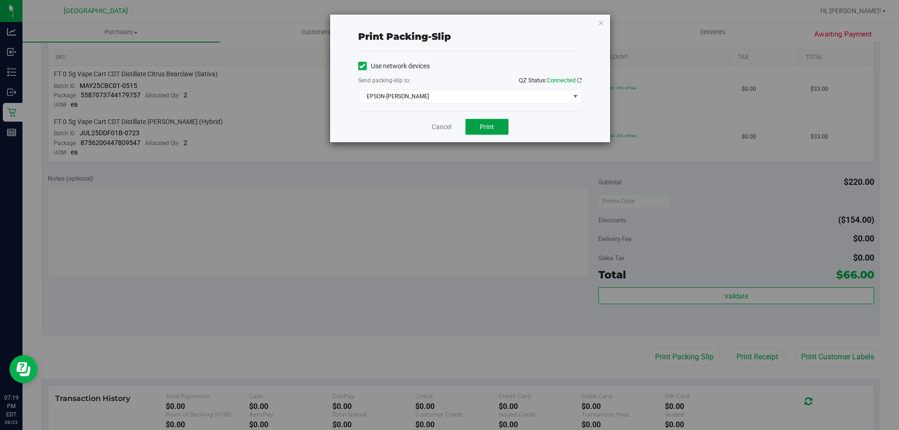
click at [480, 125] on span "Print" at bounding box center [487, 126] width 14 height 7
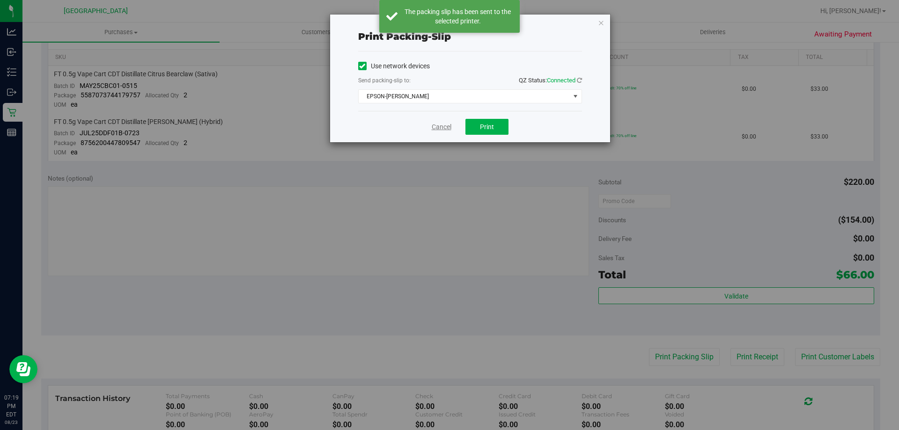
click at [439, 125] on link "Cancel" at bounding box center [442, 127] width 20 height 10
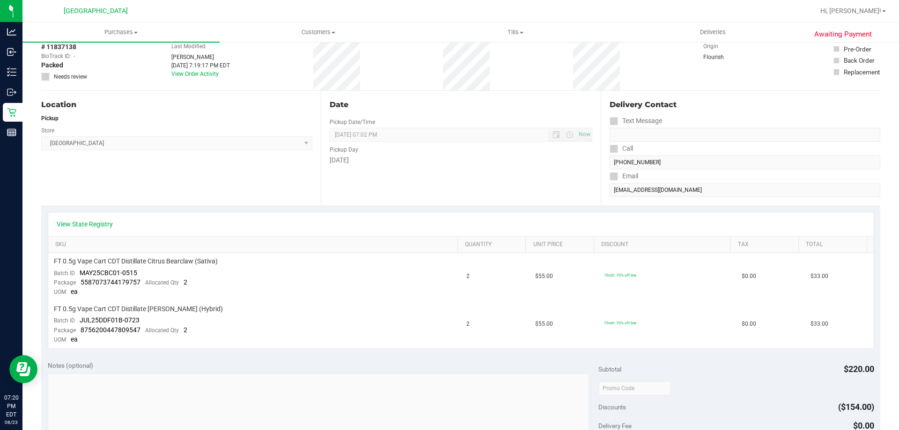
scroll to position [0, 0]
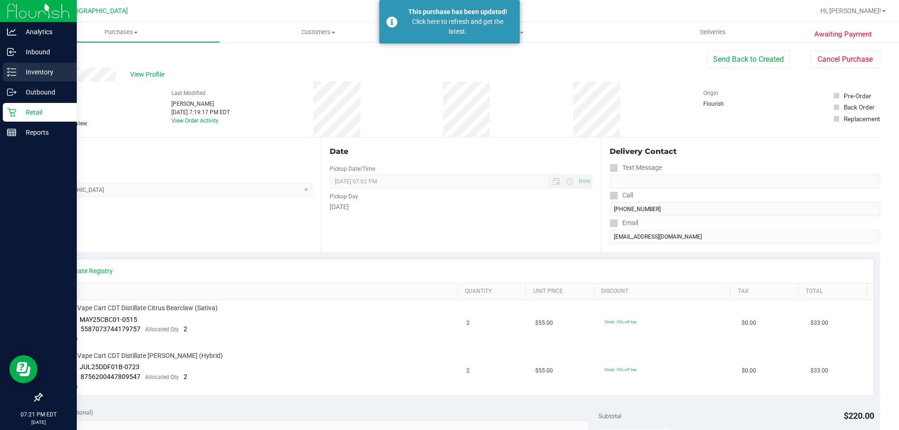
click at [32, 64] on div "Inventory" at bounding box center [40, 72] width 74 height 19
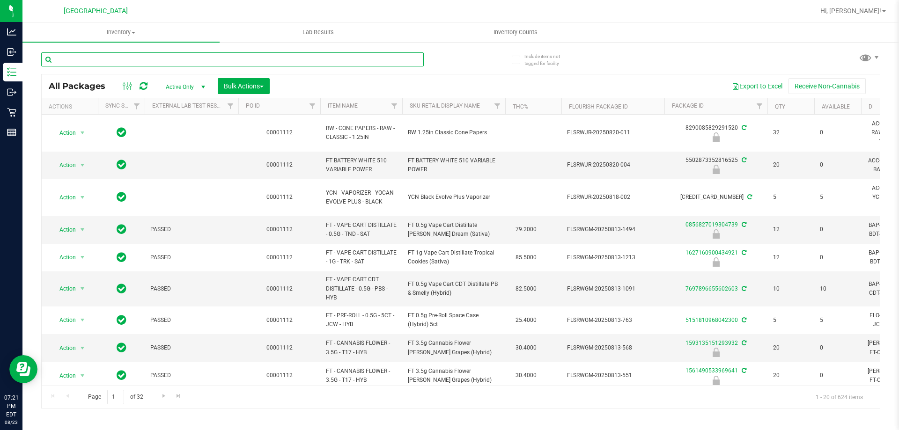
click at [197, 59] on input "text" at bounding box center [232, 59] width 383 height 14
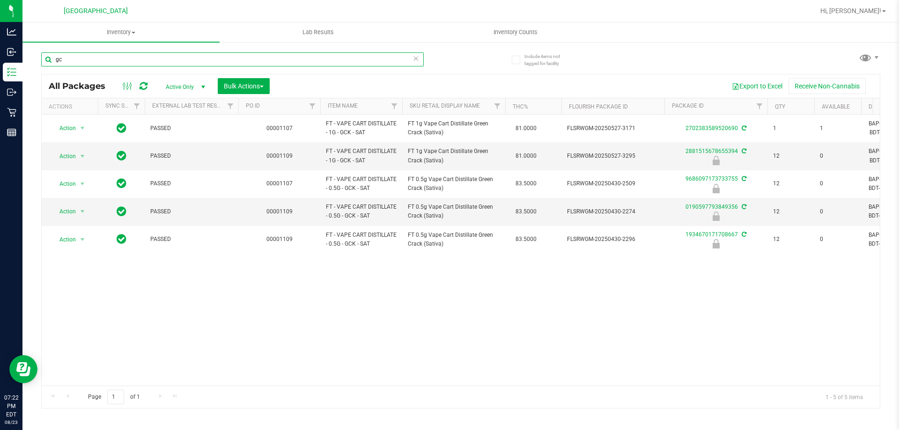
type input "g"
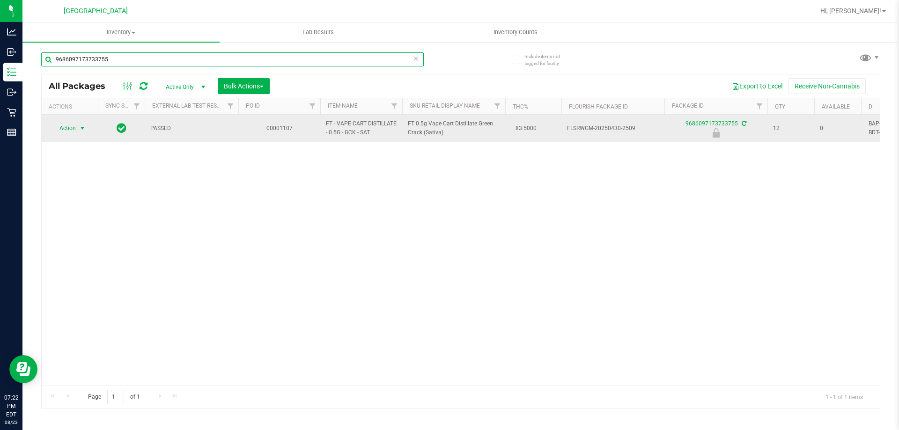
type input "9686097173733755"
click at [78, 132] on span "select" at bounding box center [83, 128] width 12 height 13
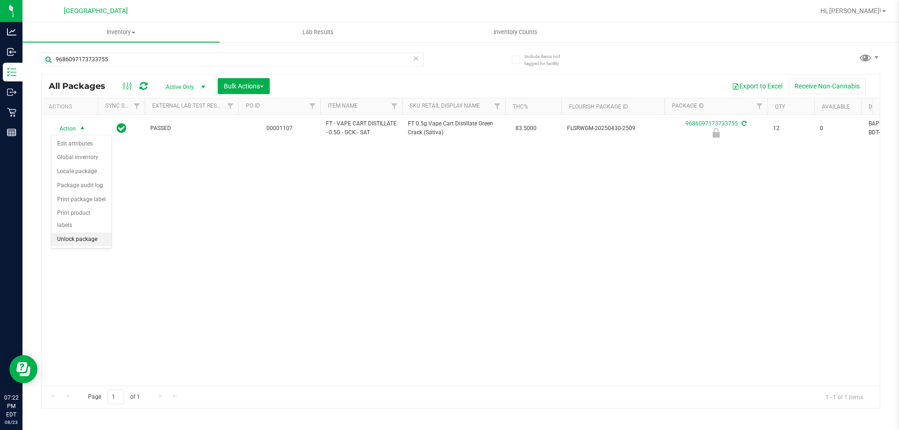
click at [97, 233] on li "Unlock package" at bounding box center [82, 240] width 60 height 14
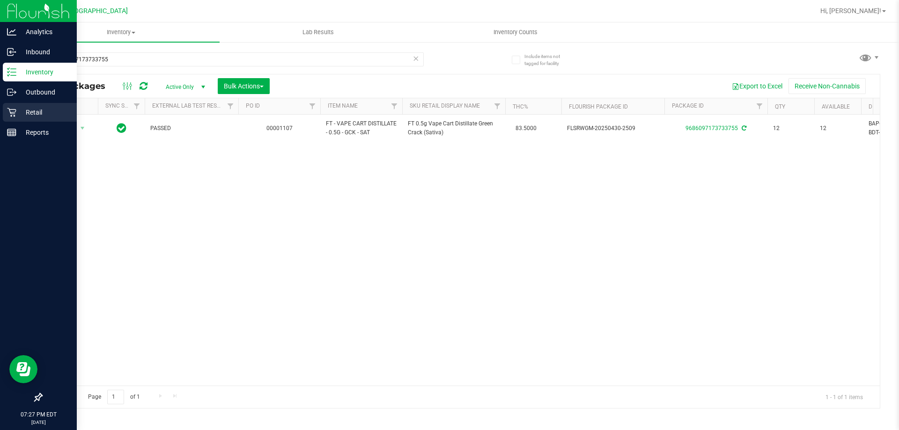
click at [44, 111] on p "Retail" at bounding box center [44, 112] width 56 height 11
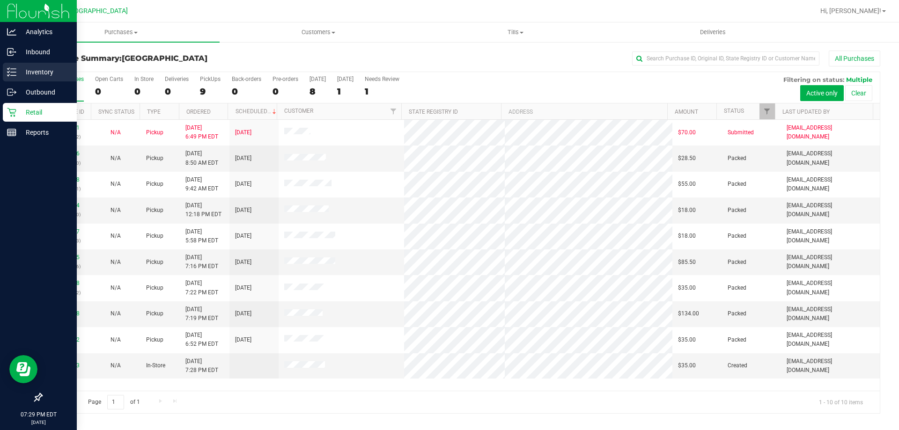
click at [31, 69] on p "Inventory" at bounding box center [44, 71] width 56 height 11
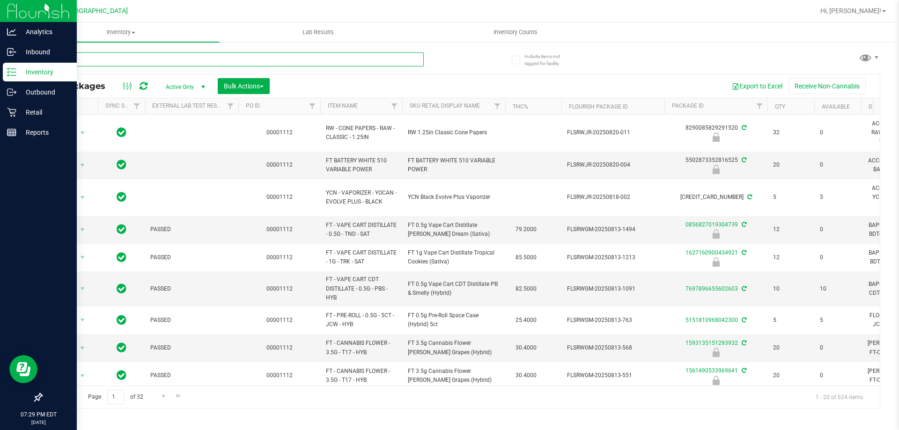
click at [177, 61] on input "text" at bounding box center [232, 59] width 383 height 14
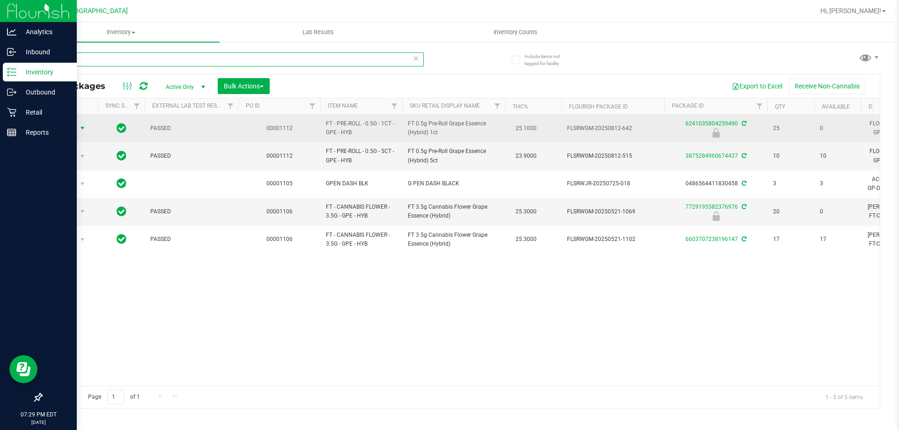
type input "gpe"
click at [68, 127] on span "Action" at bounding box center [63, 128] width 25 height 13
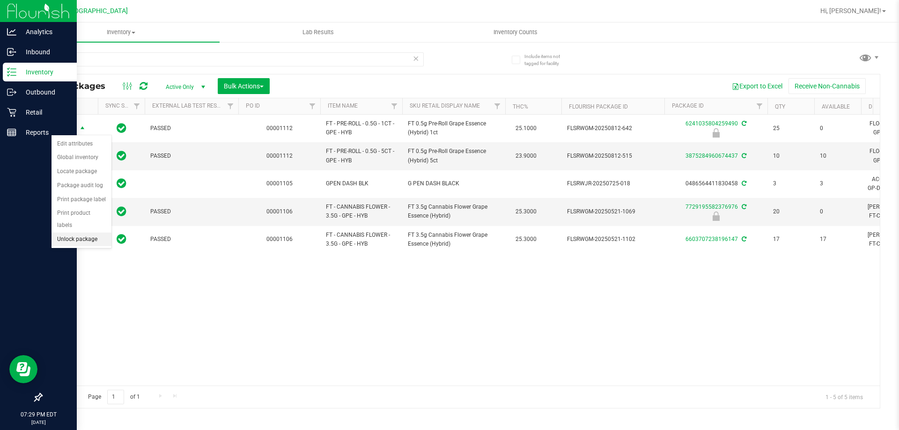
click at [84, 233] on li "Unlock package" at bounding box center [82, 240] width 60 height 14
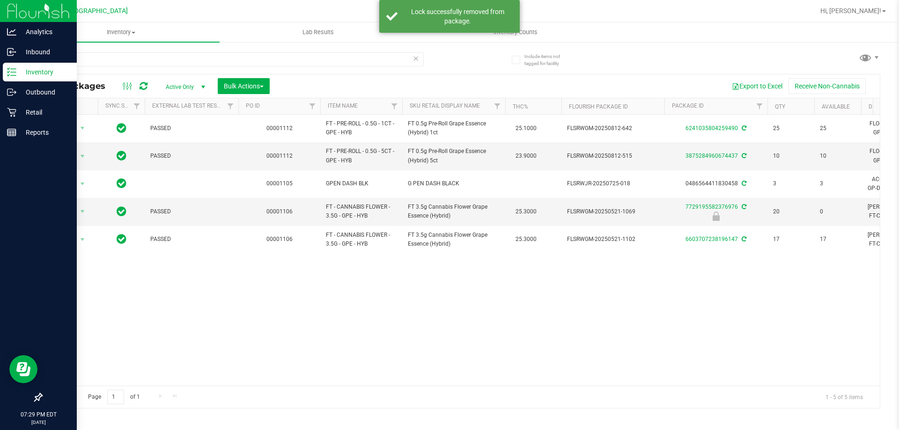
click at [508, 309] on div "Action Action Adjust qty Create package Edit attributes Global inventory Locate…" at bounding box center [461, 250] width 838 height 271
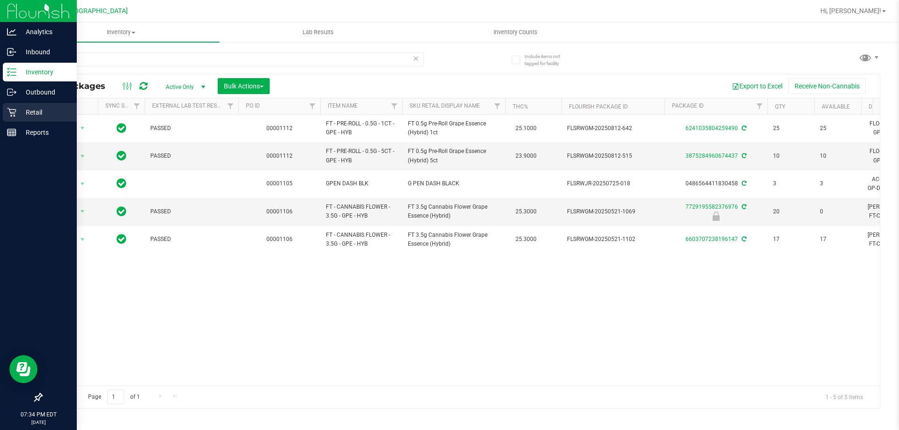
click at [29, 114] on p "Retail" at bounding box center [44, 112] width 56 height 11
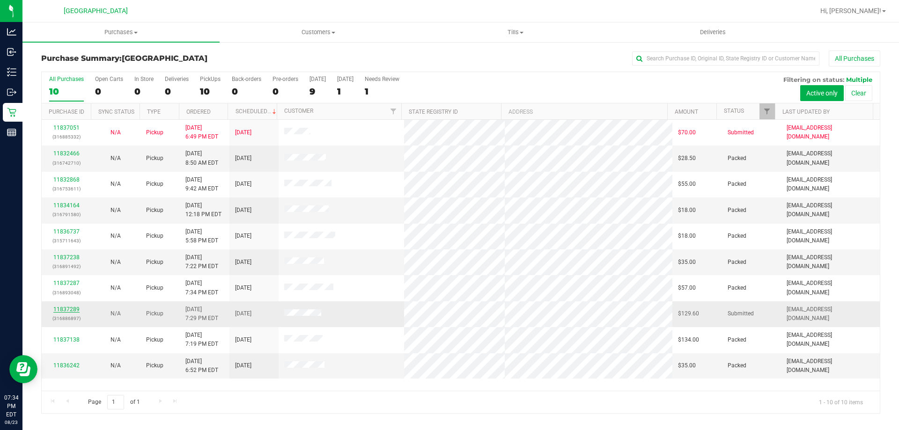
click at [73, 307] on link "11837289" at bounding box center [66, 309] width 26 height 7
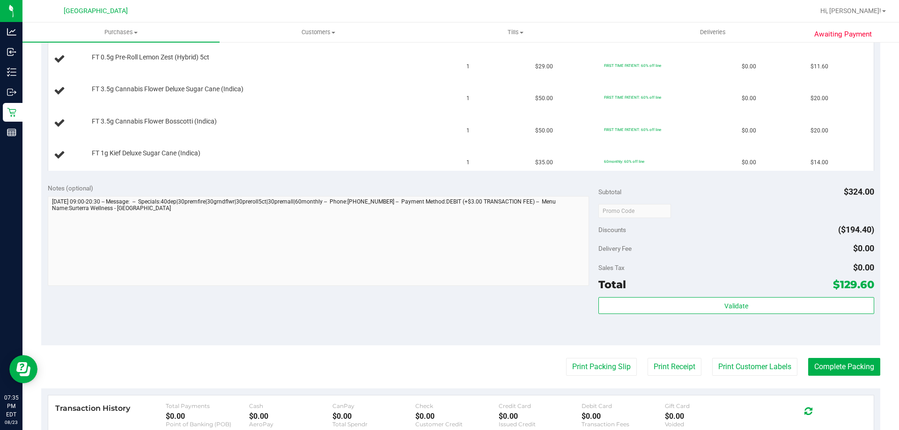
scroll to position [421, 0]
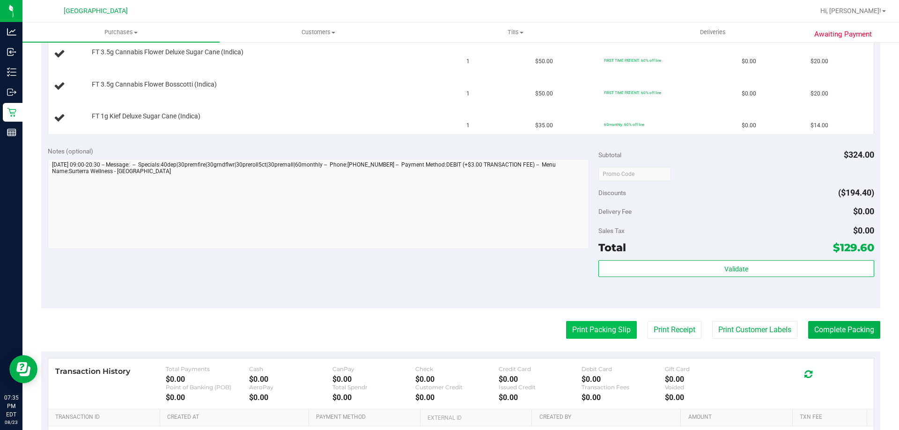
click at [586, 332] on button "Print Packing Slip" at bounding box center [601, 330] width 71 height 18
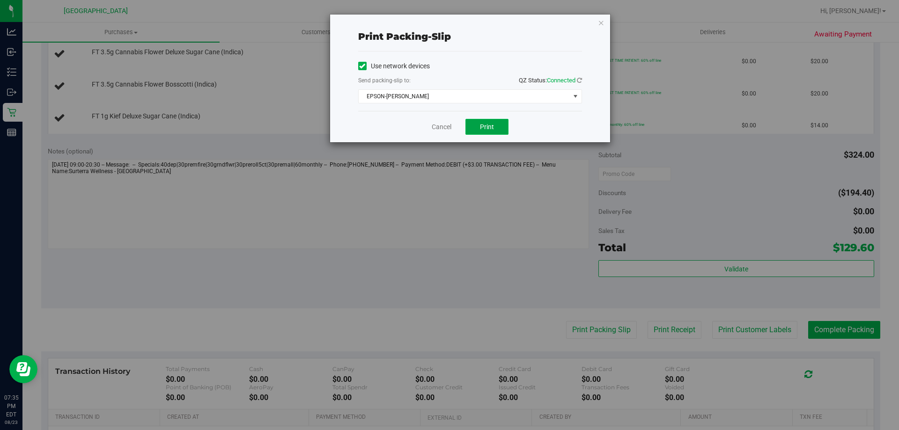
click at [472, 125] on button "Print" at bounding box center [486, 127] width 43 height 16
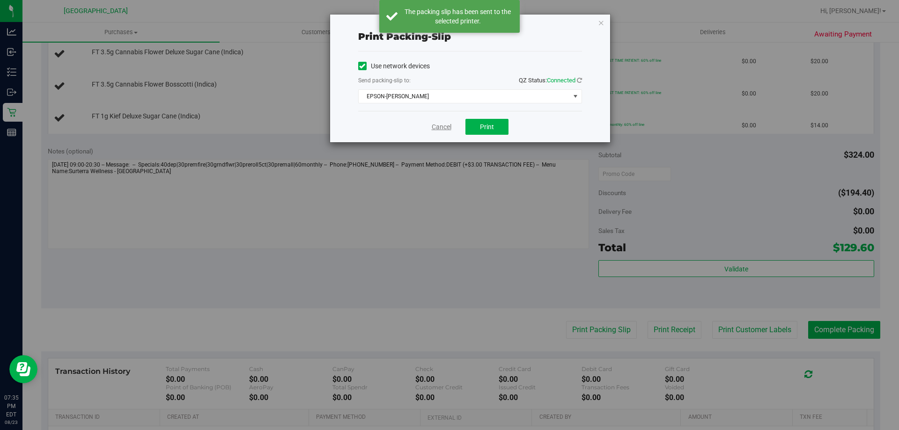
click at [440, 123] on link "Cancel" at bounding box center [442, 127] width 20 height 10
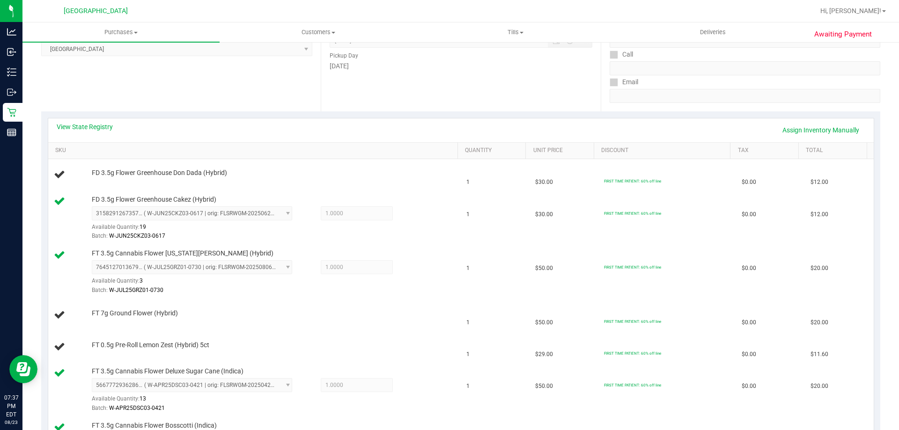
scroll to position [140, 0]
click at [815, 125] on link "Assign Inventory Manually" at bounding box center [820, 131] width 89 height 16
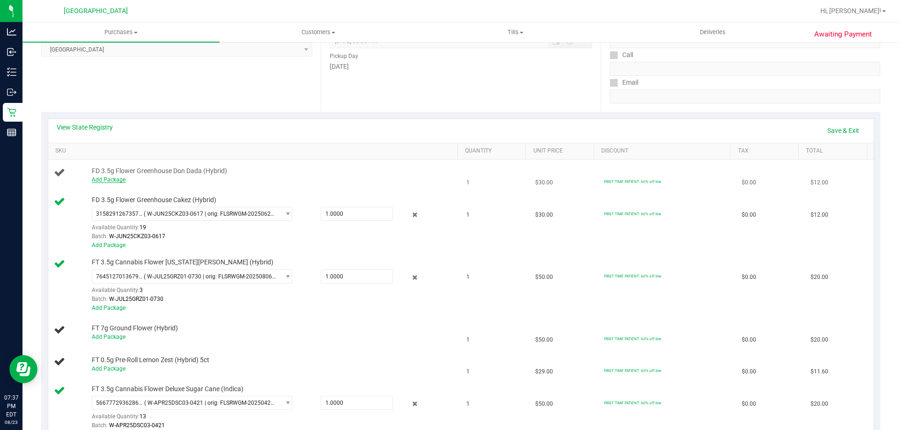
click at [113, 179] on link "Add Package" at bounding box center [109, 180] width 34 height 7
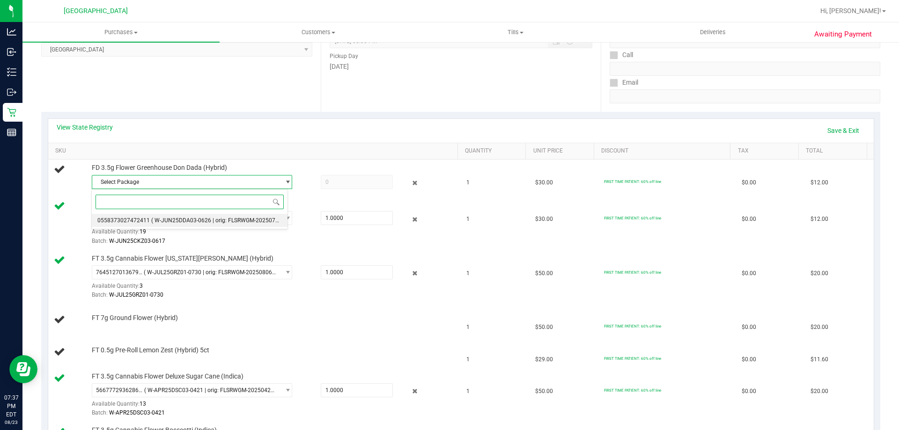
click at [191, 219] on span "( W-JUN25DDA03-0626 | orig: FLSRWGM-20250707-478 )" at bounding box center [223, 220] width 145 height 7
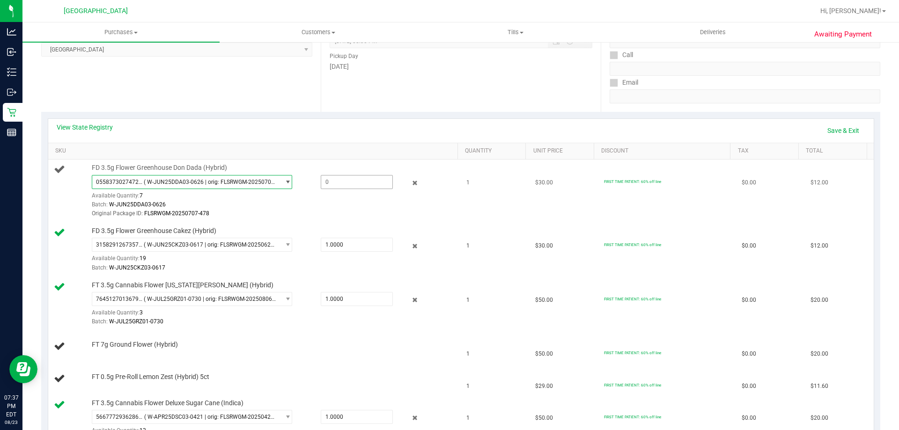
click at [341, 187] on span at bounding box center [357, 182] width 72 height 14
type input "1"
type input "1.0000"
click at [305, 357] on td "FT 7g Ground Flower (Hybrid)" at bounding box center [254, 347] width 413 height 32
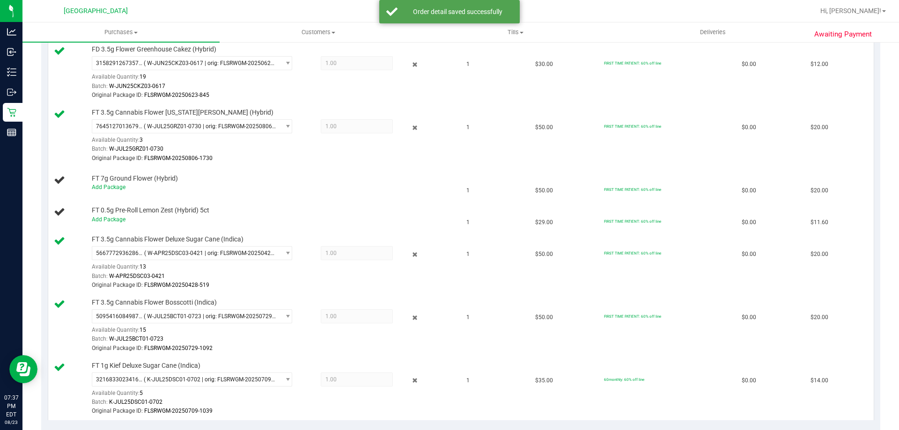
scroll to position [328, 0]
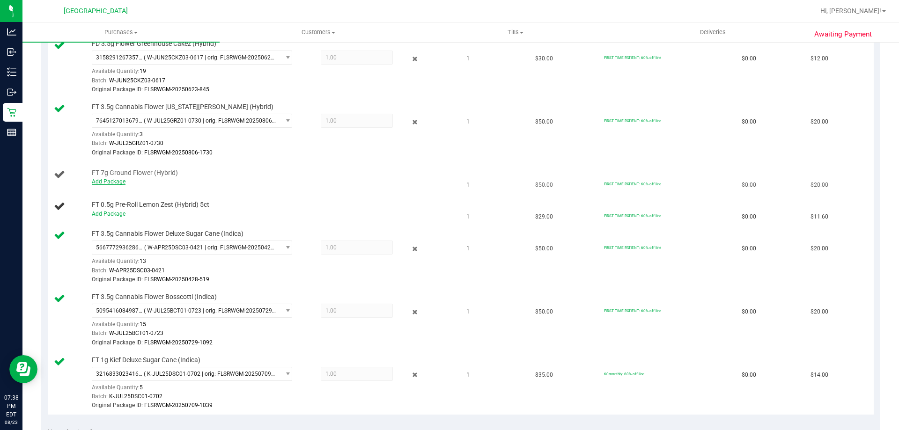
click at [107, 181] on link "Add Package" at bounding box center [109, 181] width 34 height 7
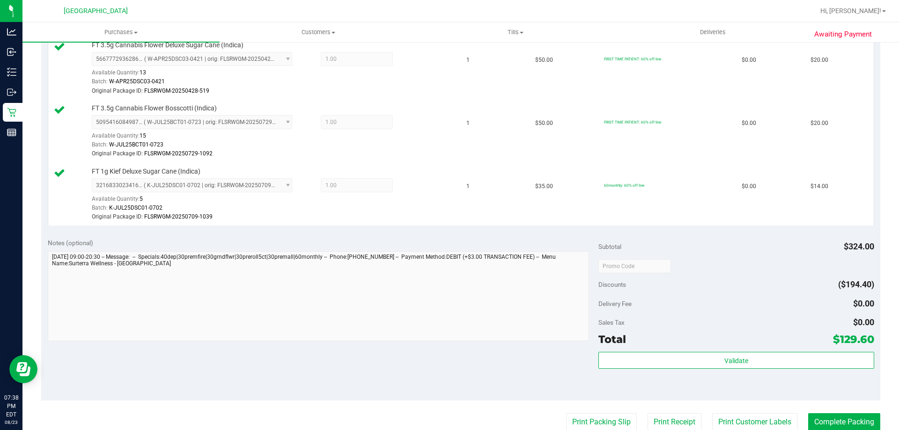
scroll to position [562, 0]
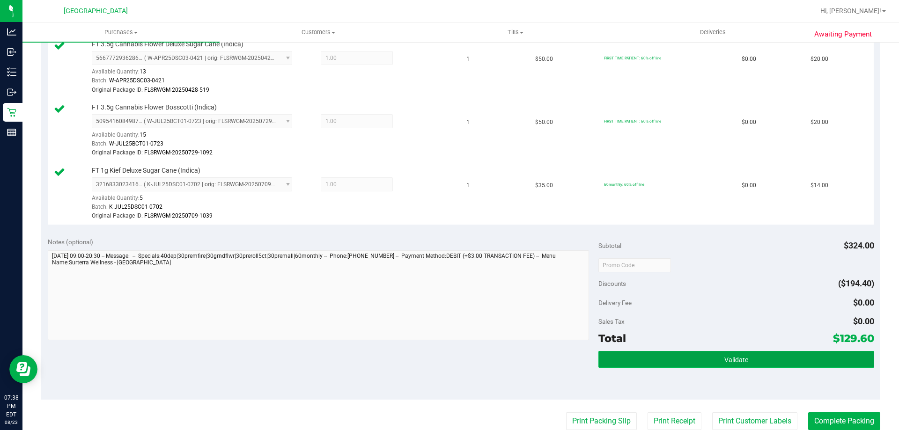
click at [726, 355] on button "Validate" at bounding box center [735, 359] width 275 height 17
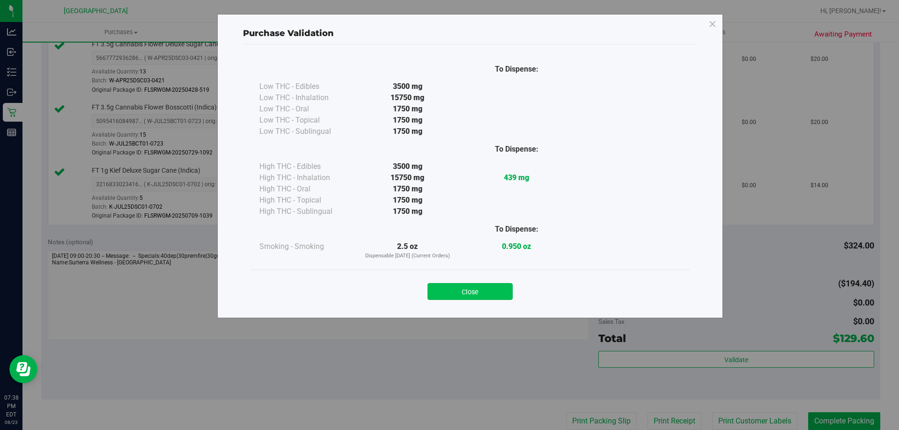
click at [458, 290] on button "Close" at bounding box center [469, 291] width 85 height 17
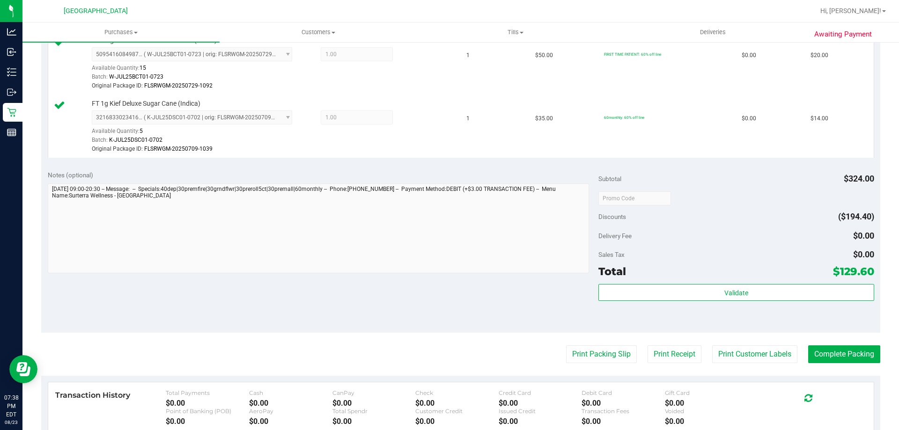
scroll to position [749, 0]
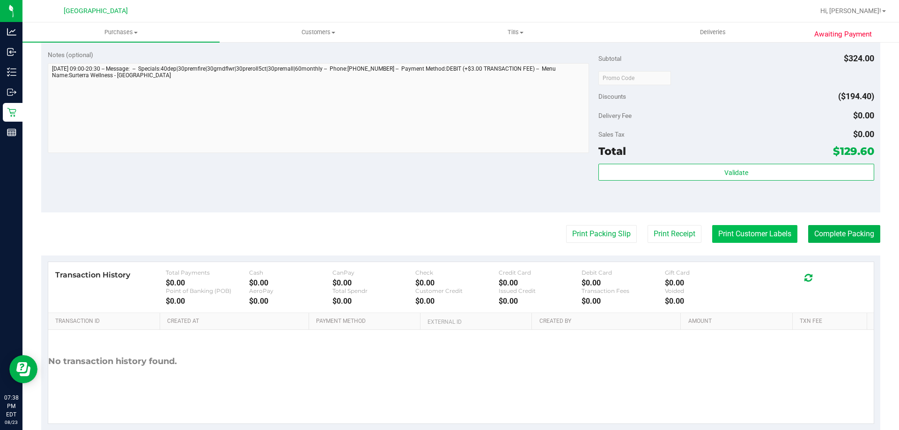
click at [737, 240] on button "Print Customer Labels" at bounding box center [754, 234] width 85 height 18
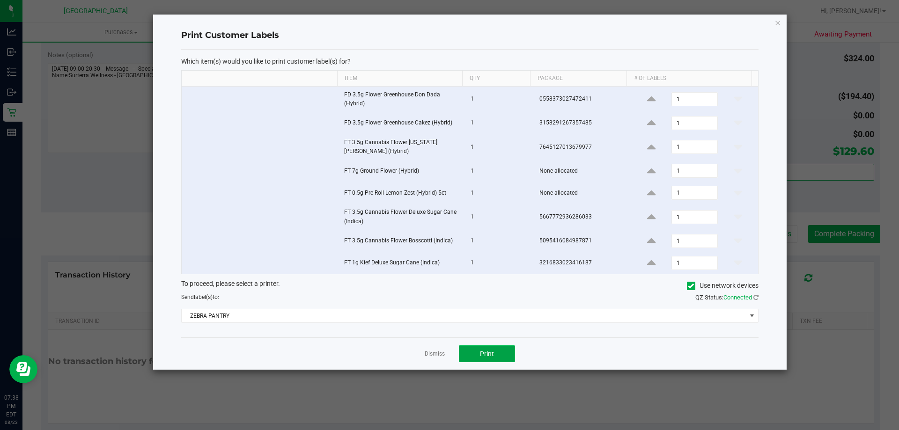
click at [490, 356] on span "Print" at bounding box center [487, 353] width 14 height 7
click at [428, 354] on link "Dismiss" at bounding box center [435, 354] width 20 height 8
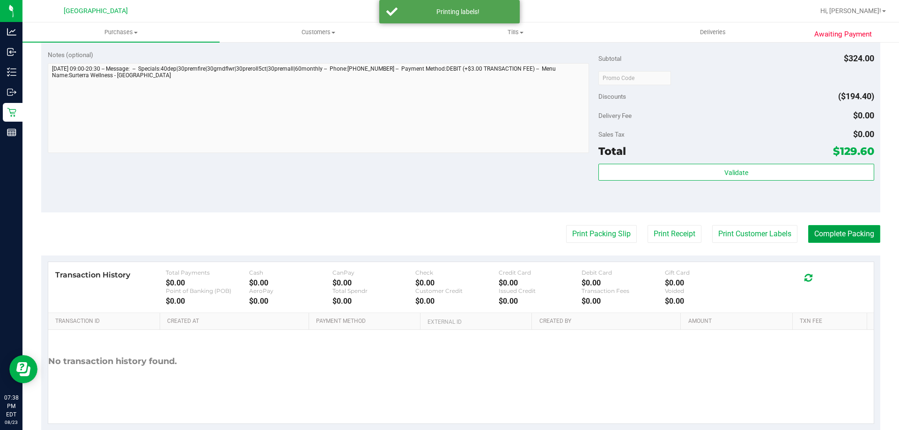
click at [824, 233] on button "Complete Packing" at bounding box center [844, 234] width 72 height 18
click at [824, 234] on button "Complete Packing" at bounding box center [841, 234] width 80 height 18
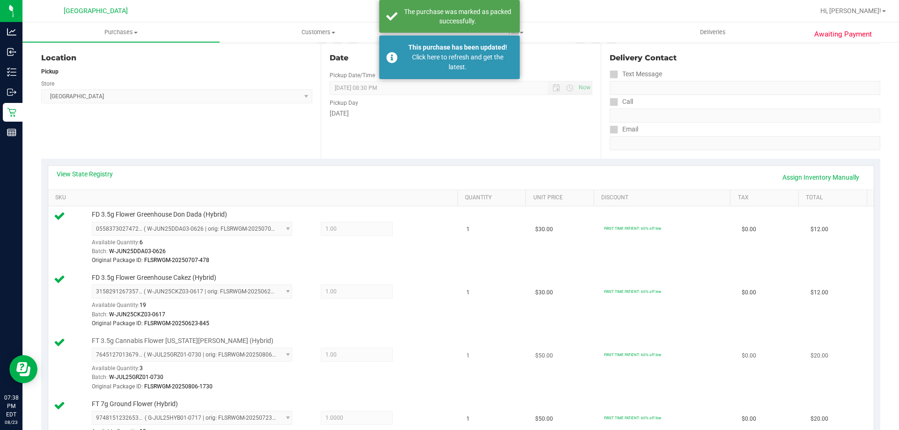
scroll to position [0, 0]
